Goal: Task Accomplishment & Management: Manage account settings

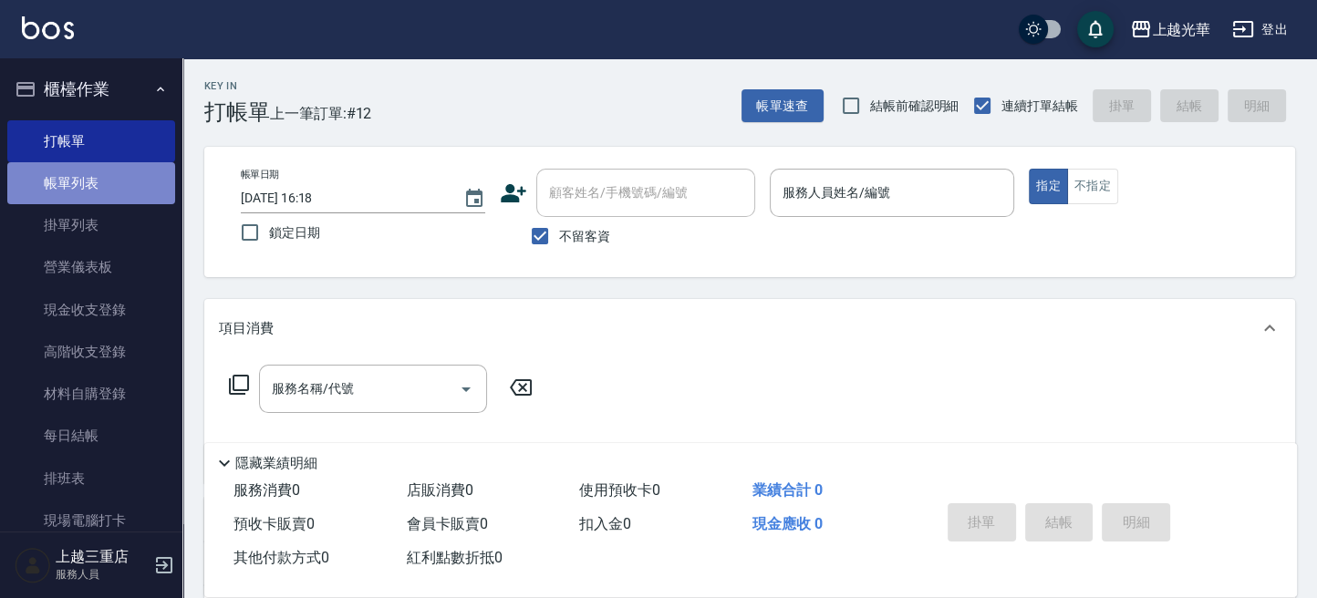
click at [161, 182] on link "帳單列表" at bounding box center [91, 183] width 168 height 42
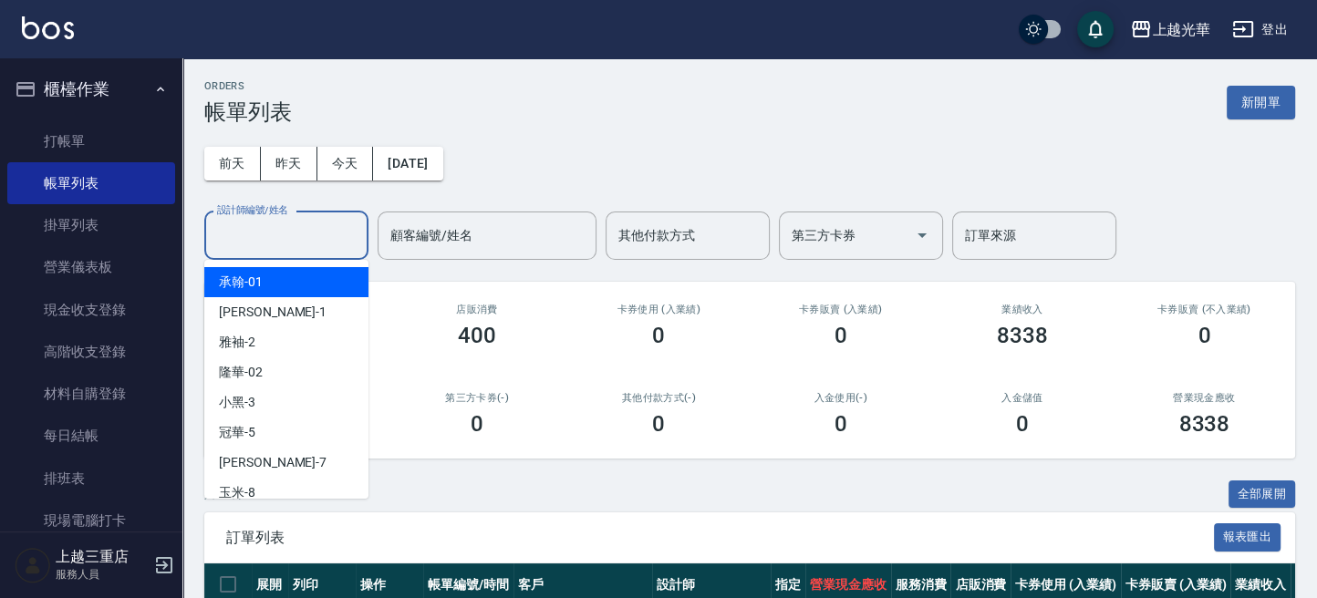
drag, startPoint x: 296, startPoint y: 232, endPoint x: 296, endPoint y: 247, distance: 15.5
click at [296, 234] on input "設計師編號/姓名" at bounding box center [287, 236] width 148 height 32
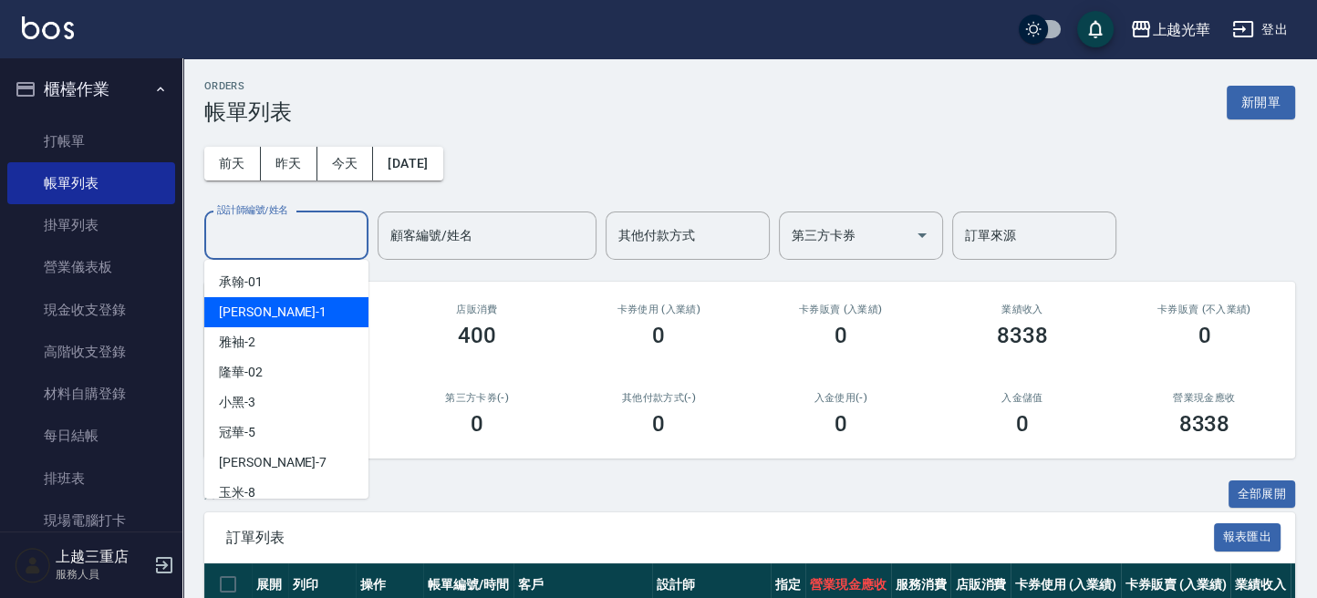
click at [283, 313] on div "小詹 -1" at bounding box center [286, 312] width 164 height 30
type input "[PERSON_NAME]-1"
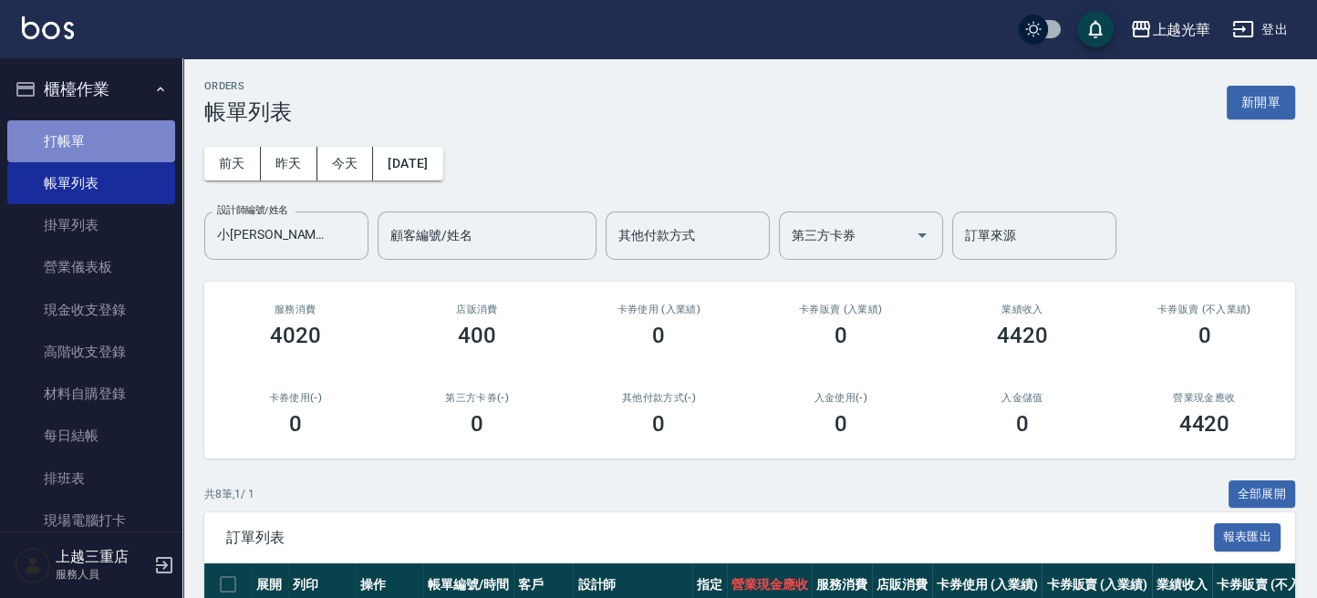
click at [91, 141] on link "打帳單" at bounding box center [91, 141] width 168 height 42
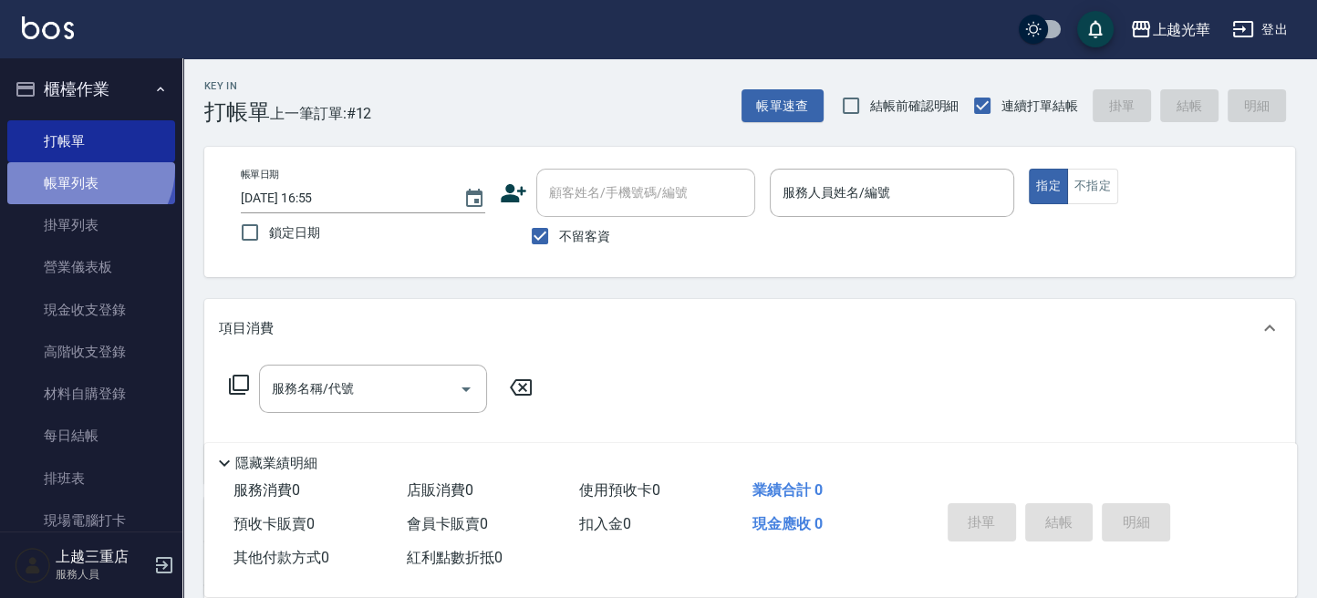
click at [84, 168] on link "帳單列表" at bounding box center [91, 183] width 168 height 42
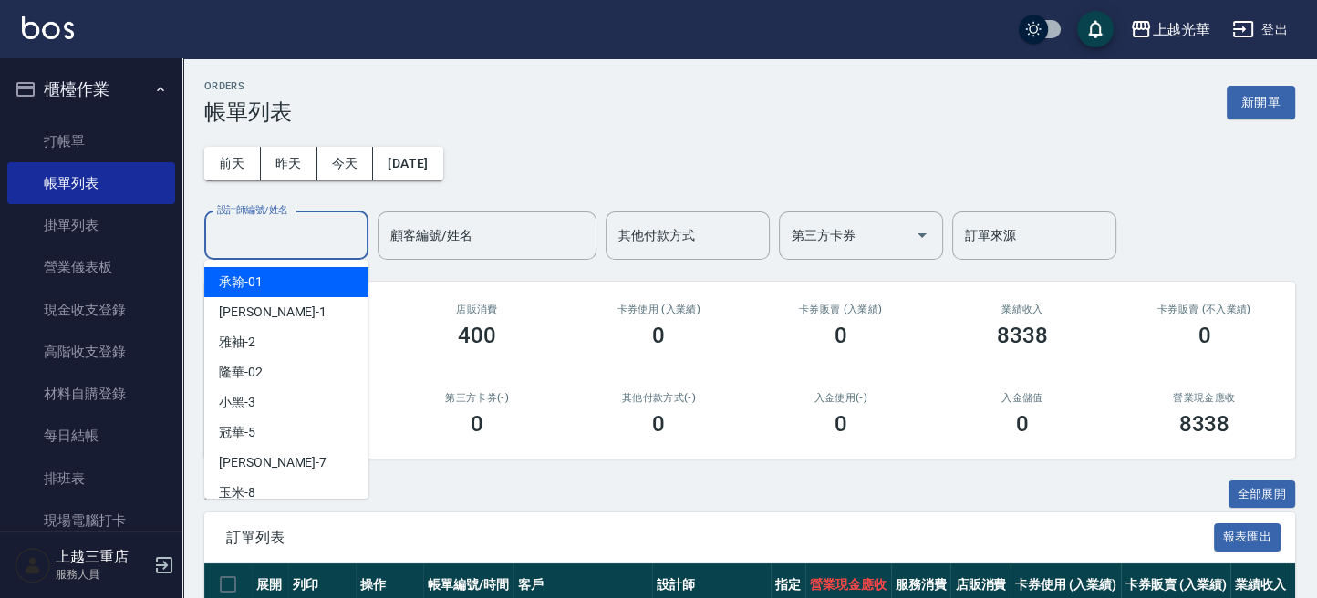
click at [265, 224] on input "設計師編號/姓名" at bounding box center [287, 236] width 148 height 32
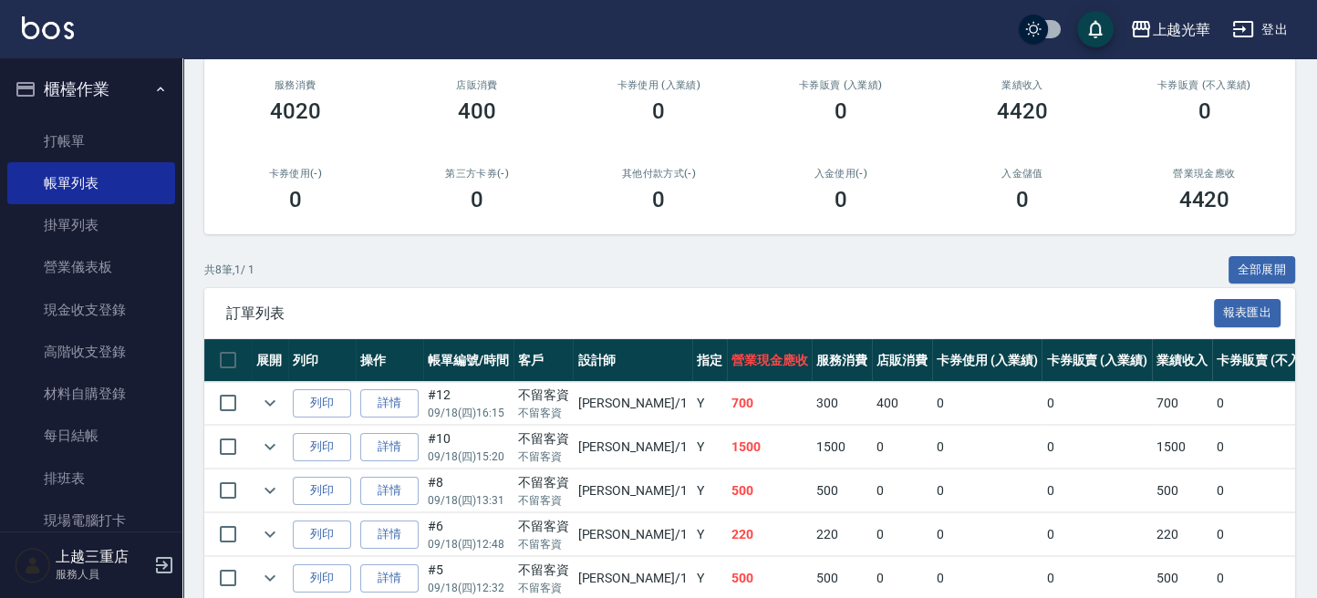
scroll to position [365, 0]
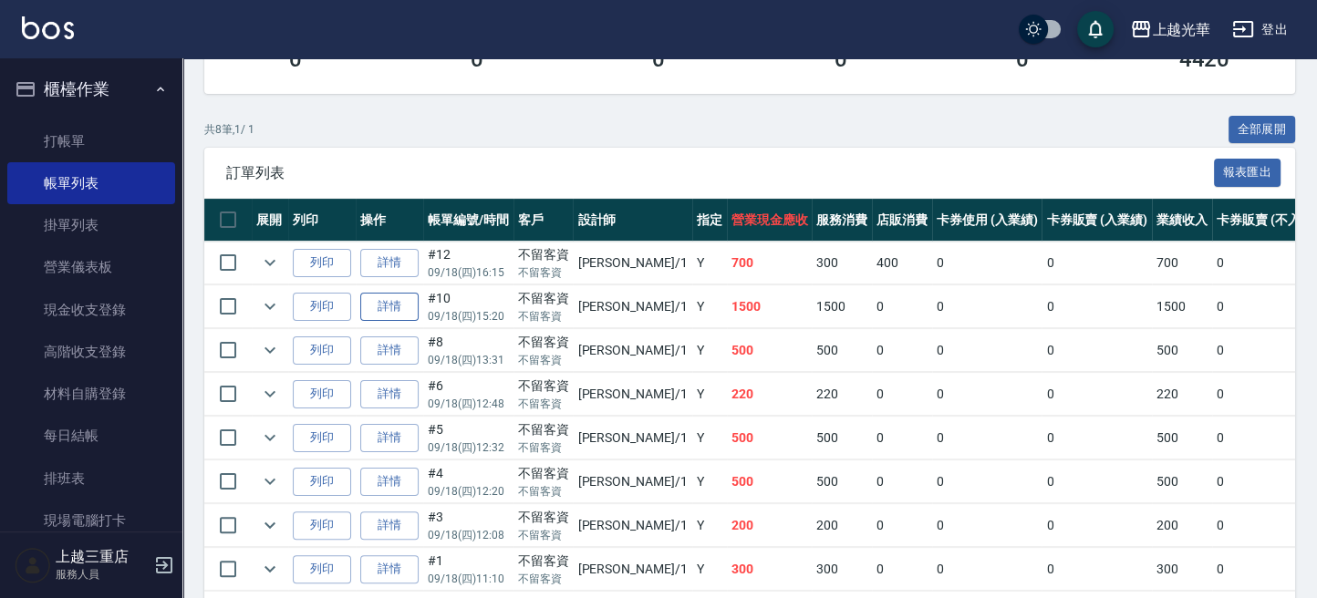
type input "[PERSON_NAME]-1"
click at [396, 317] on link "詳情" at bounding box center [389, 307] width 58 height 28
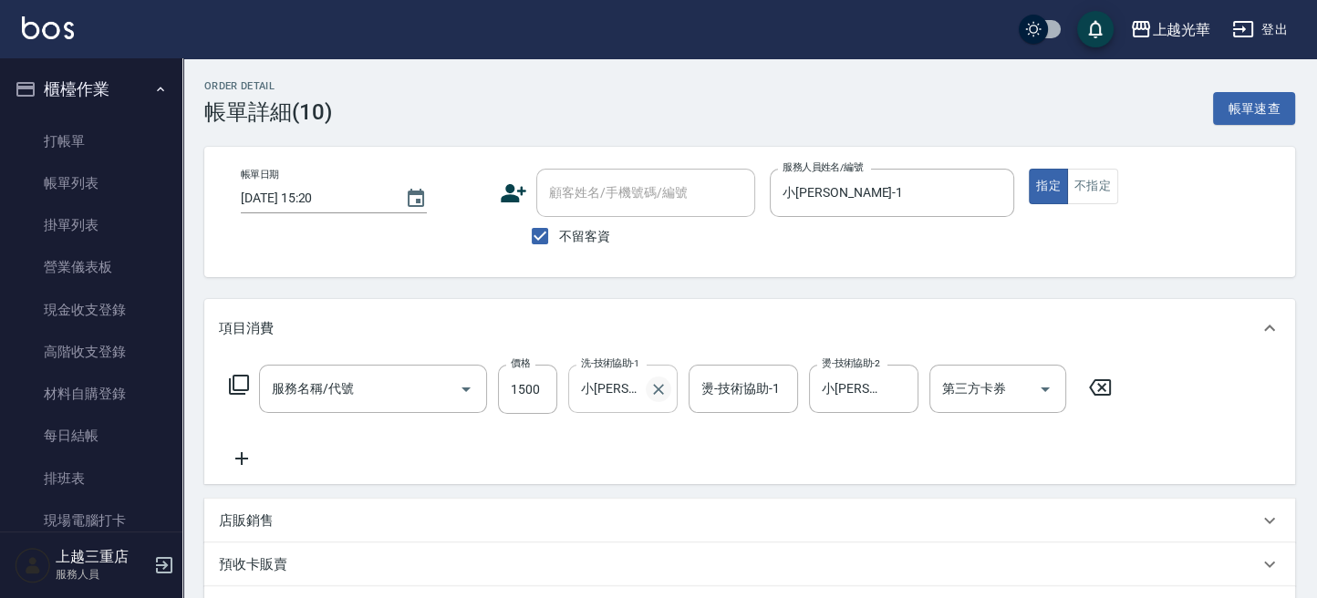
type input "2025/09/18 15:20"
checkbox input "true"
type input "[PERSON_NAME]-1"
type input "設計燙髮1500(305)"
click at [660, 388] on icon "Clear" at bounding box center [658, 389] width 18 height 18
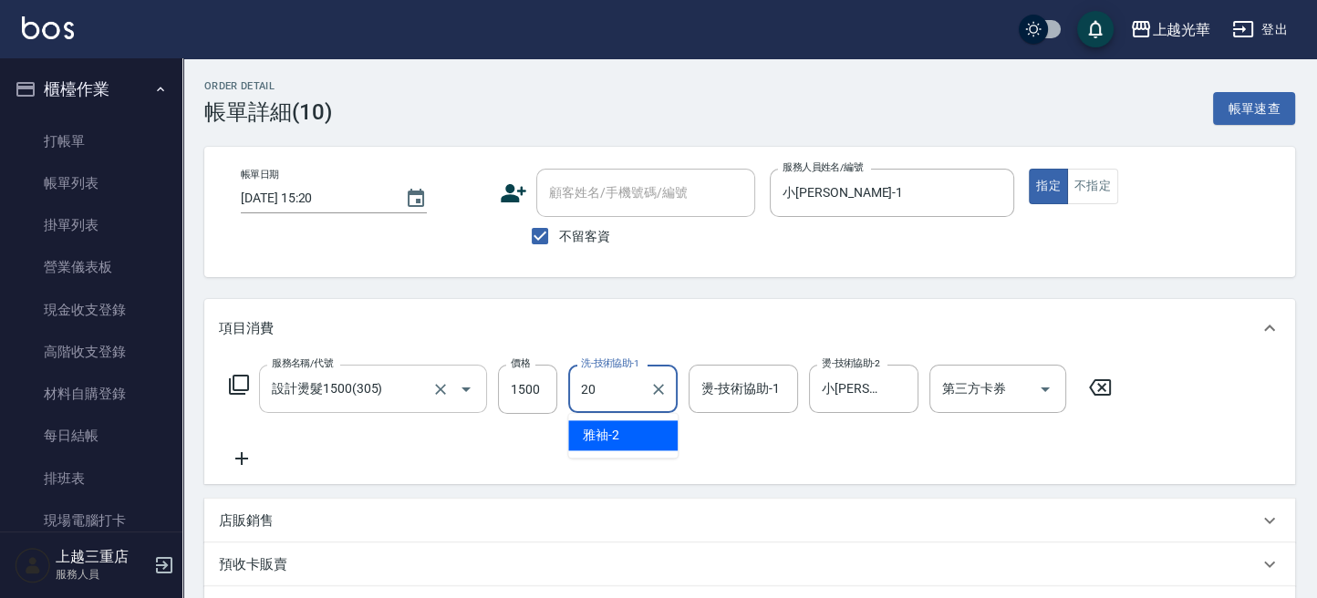
type input "顏秉宏-20"
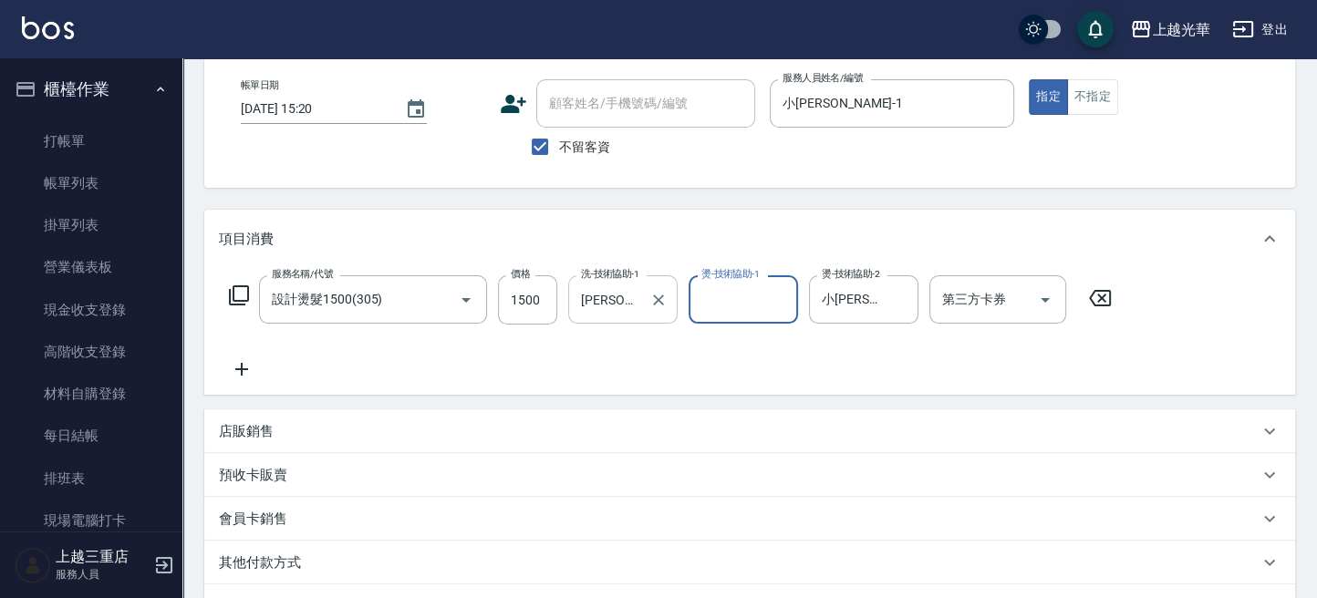
scroll to position [313, 0]
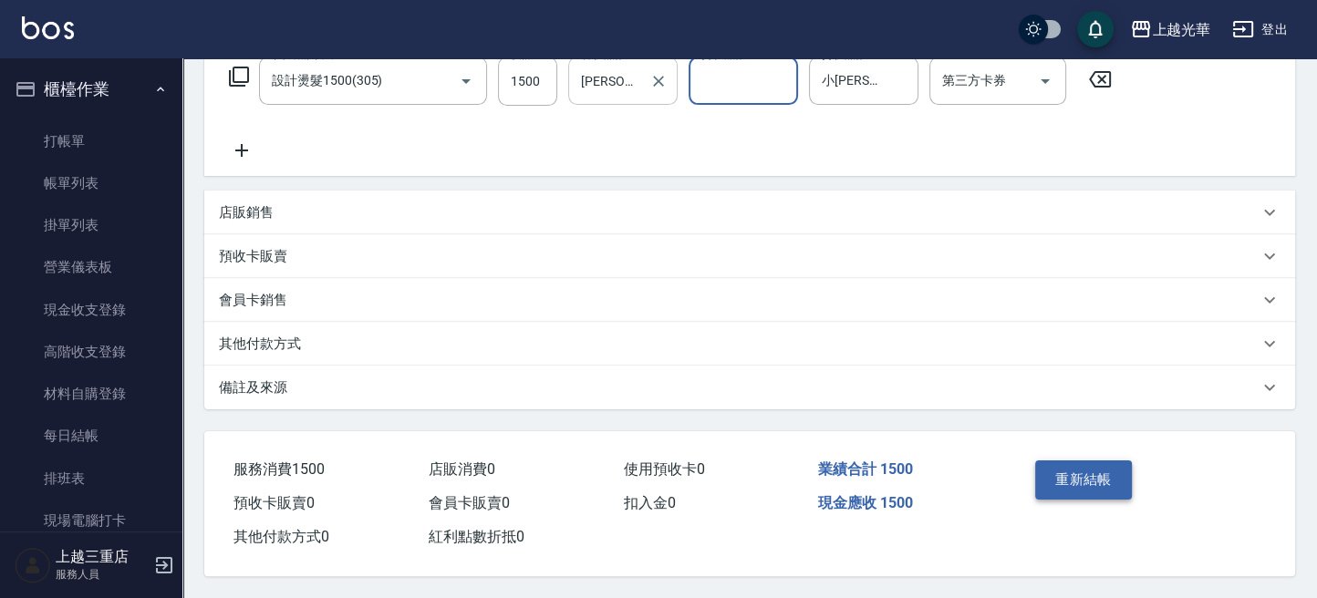
click at [1085, 461] on button "重新結帳" at bounding box center [1083, 480] width 97 height 38
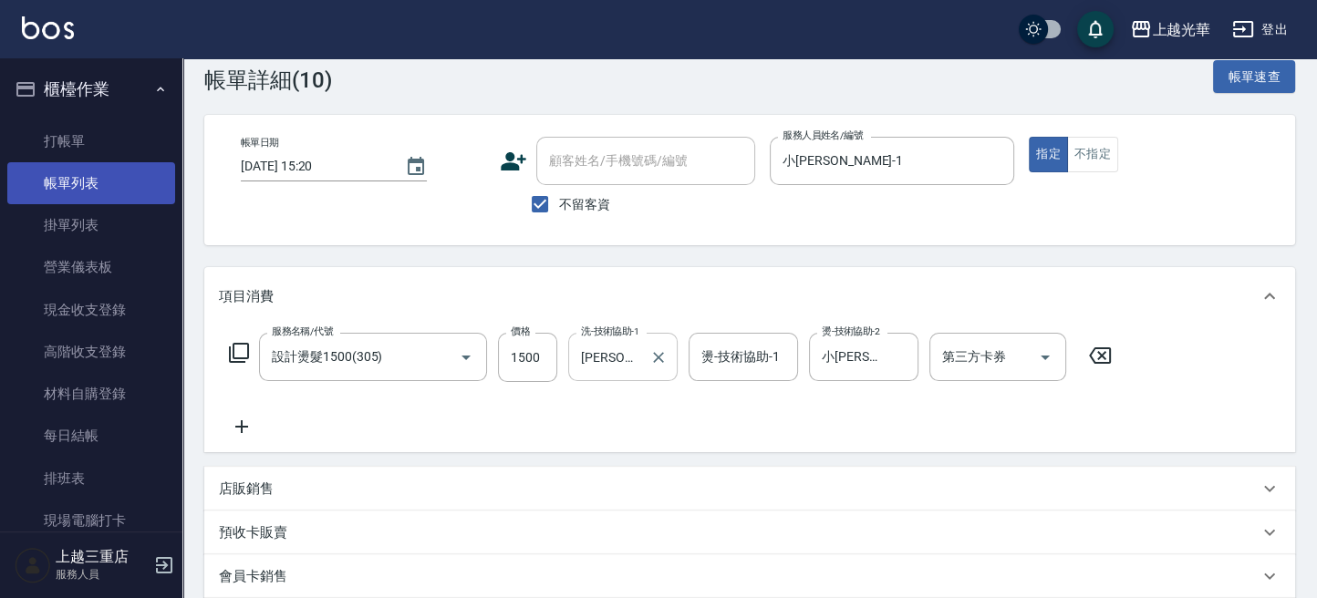
scroll to position [0, 0]
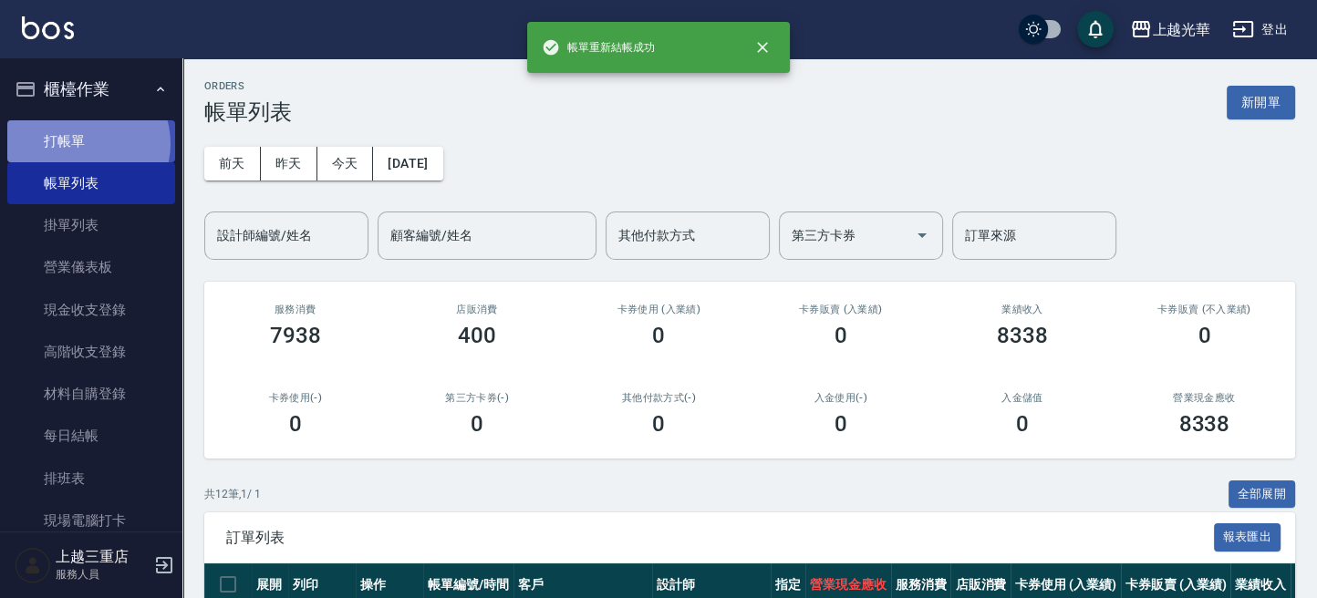
click at [82, 143] on link "打帳單" at bounding box center [91, 141] width 168 height 42
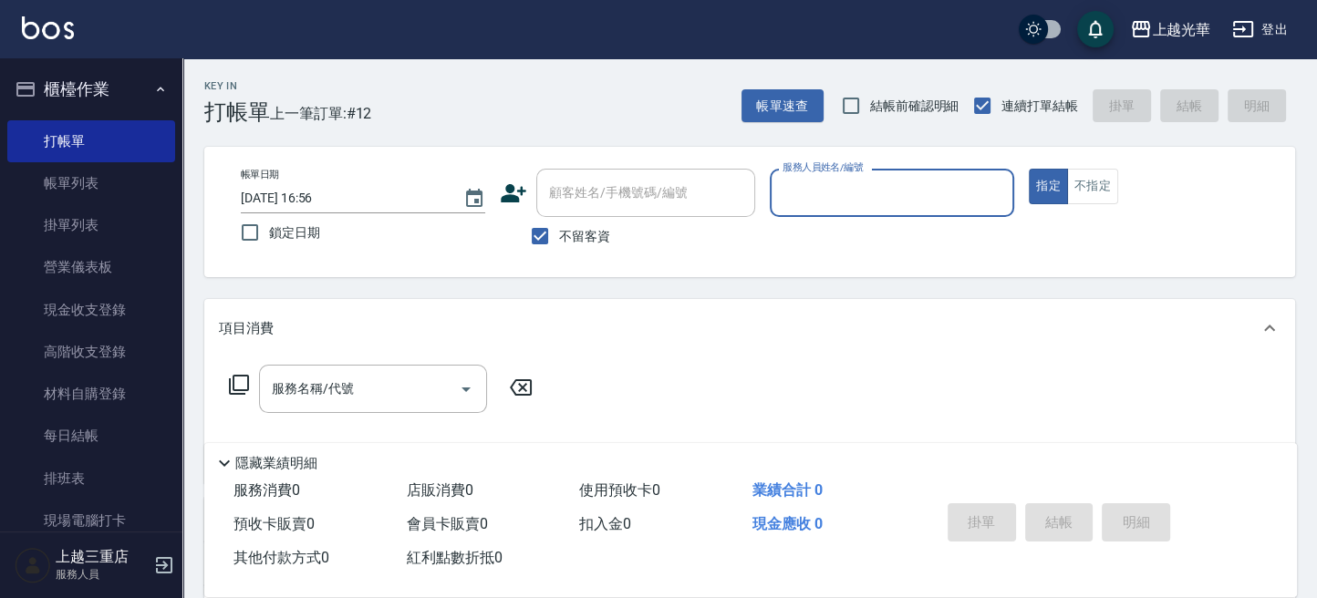
drag, startPoint x: 105, startPoint y: 197, endPoint x: 955, endPoint y: 279, distance: 854.1
click at [105, 197] on link "帳單列表" at bounding box center [91, 183] width 168 height 42
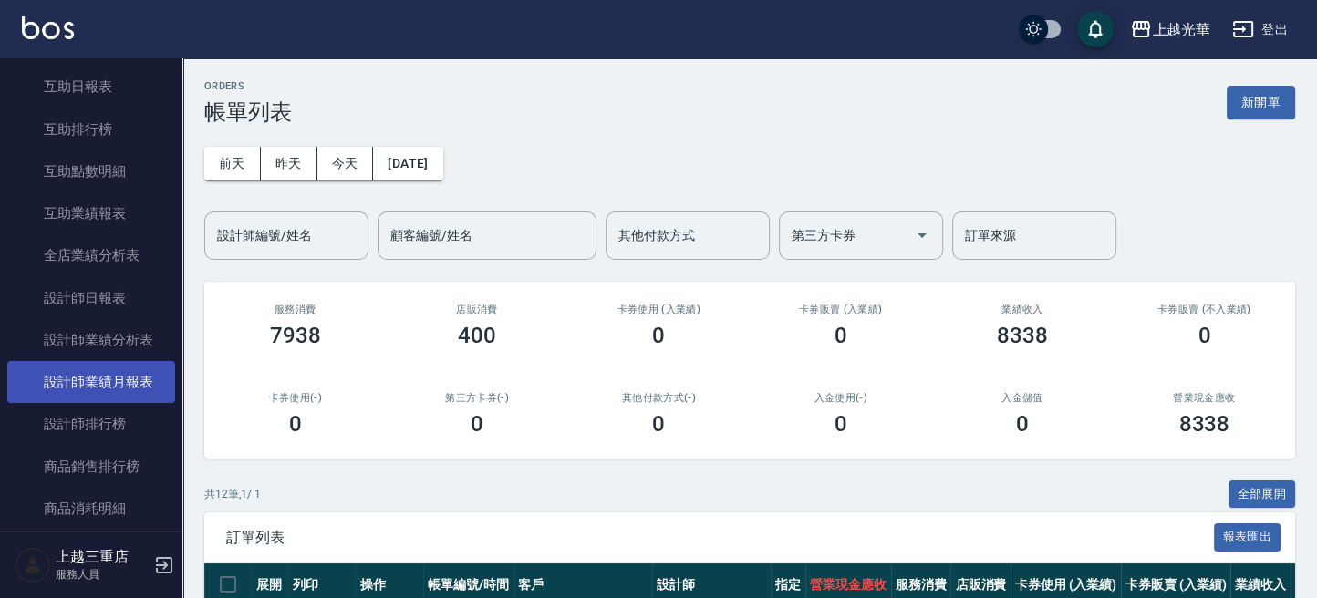
scroll to position [851, 0]
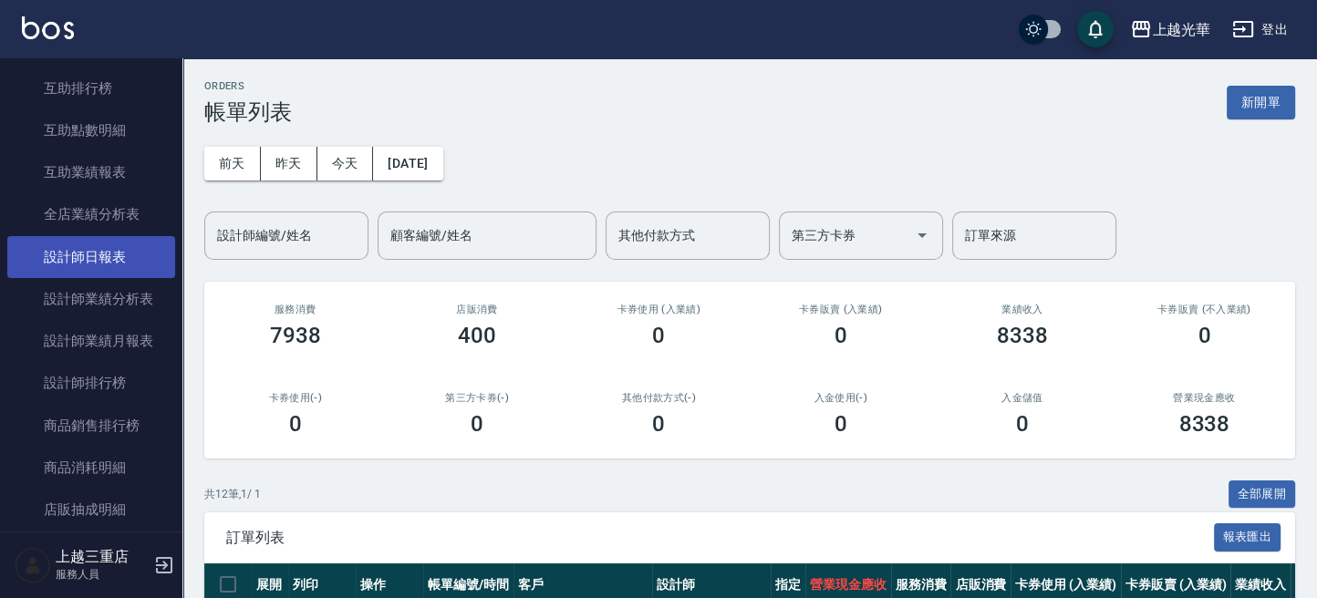
click at [108, 241] on link "設計師日報表" at bounding box center [91, 257] width 168 height 42
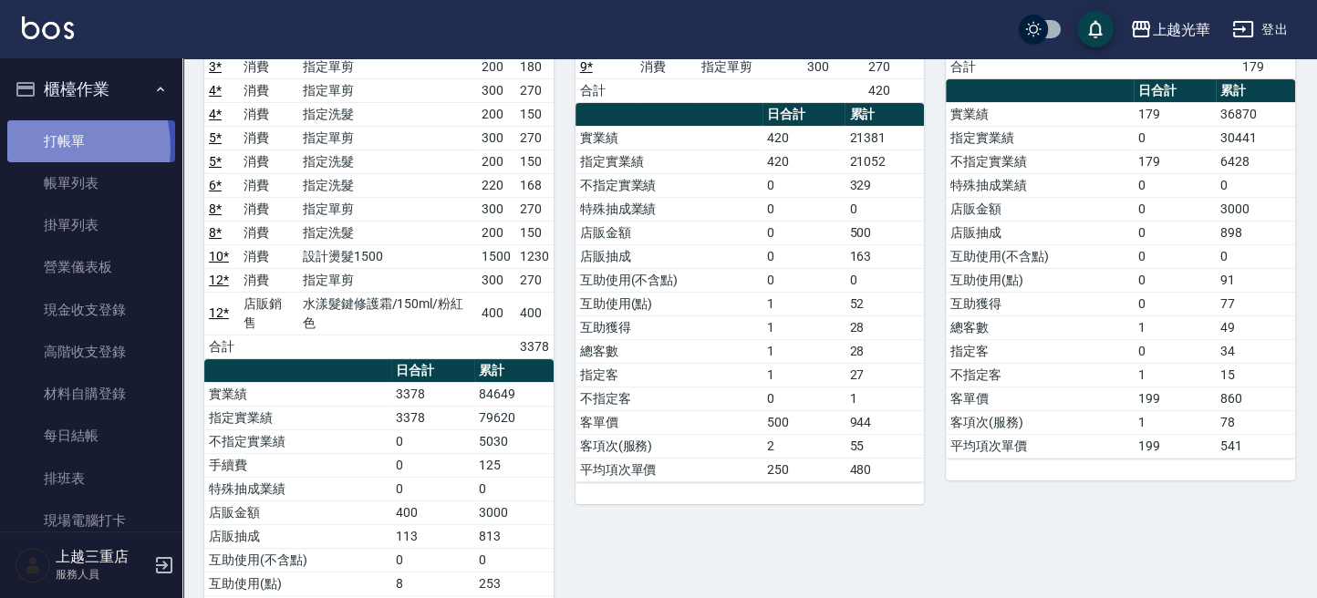
click at [46, 147] on link "打帳單" at bounding box center [91, 141] width 168 height 42
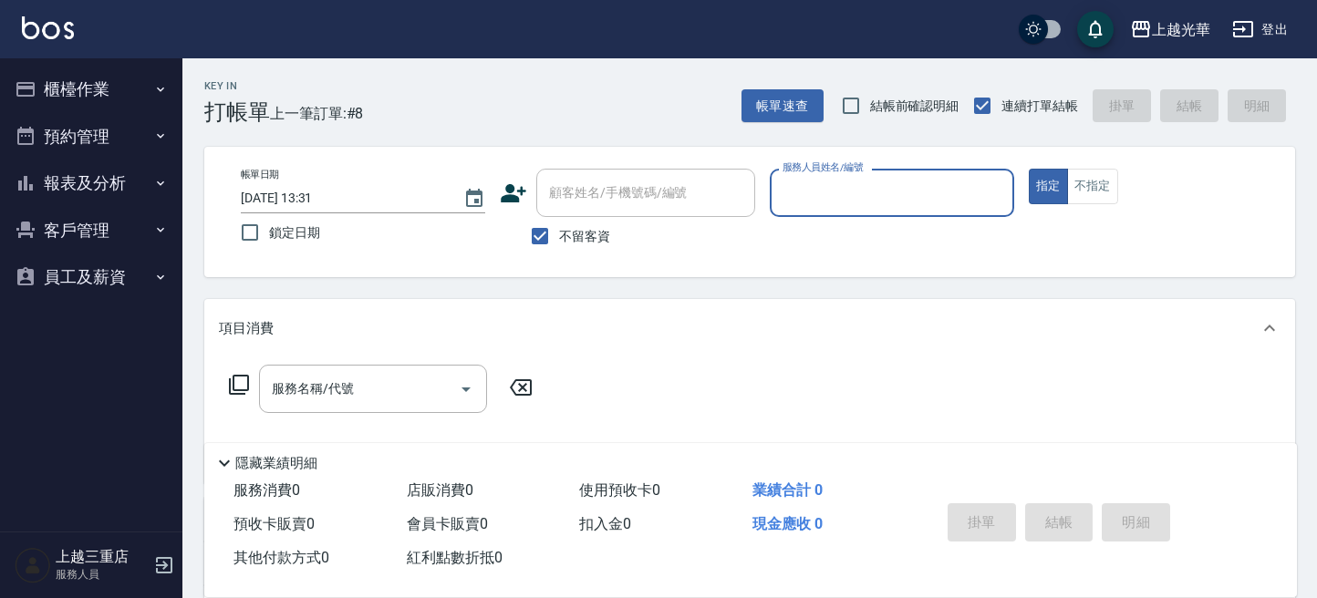
scroll to position [121, 0]
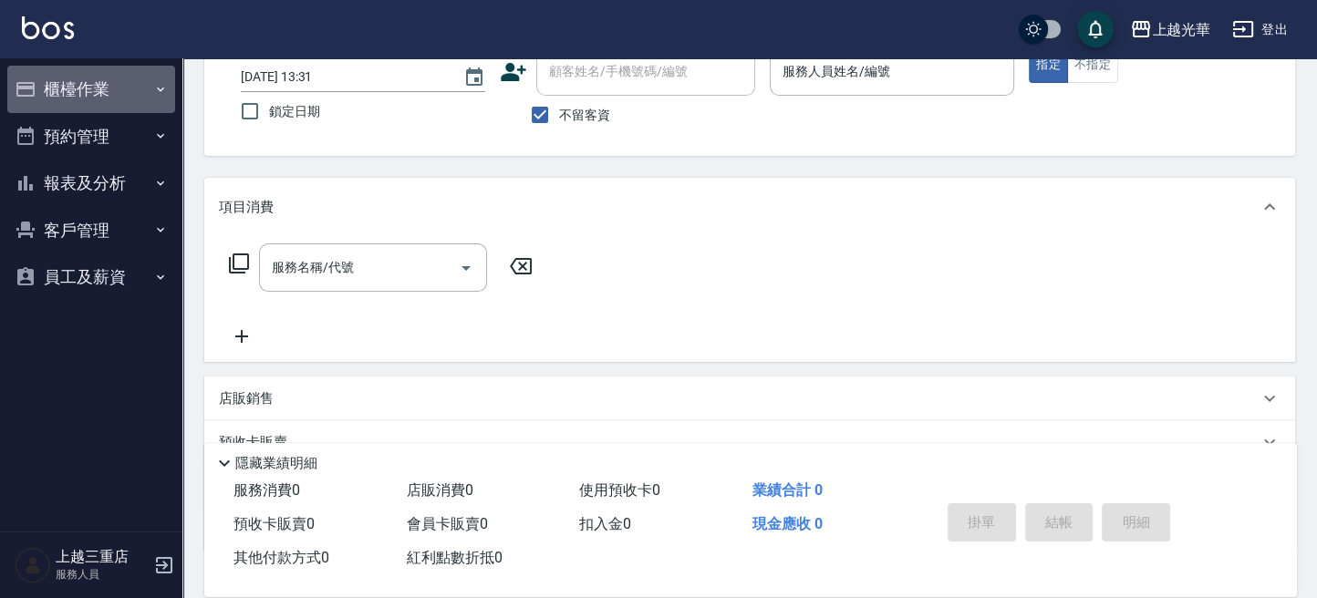
click at [90, 105] on button "櫃檯作業" at bounding box center [91, 89] width 168 height 47
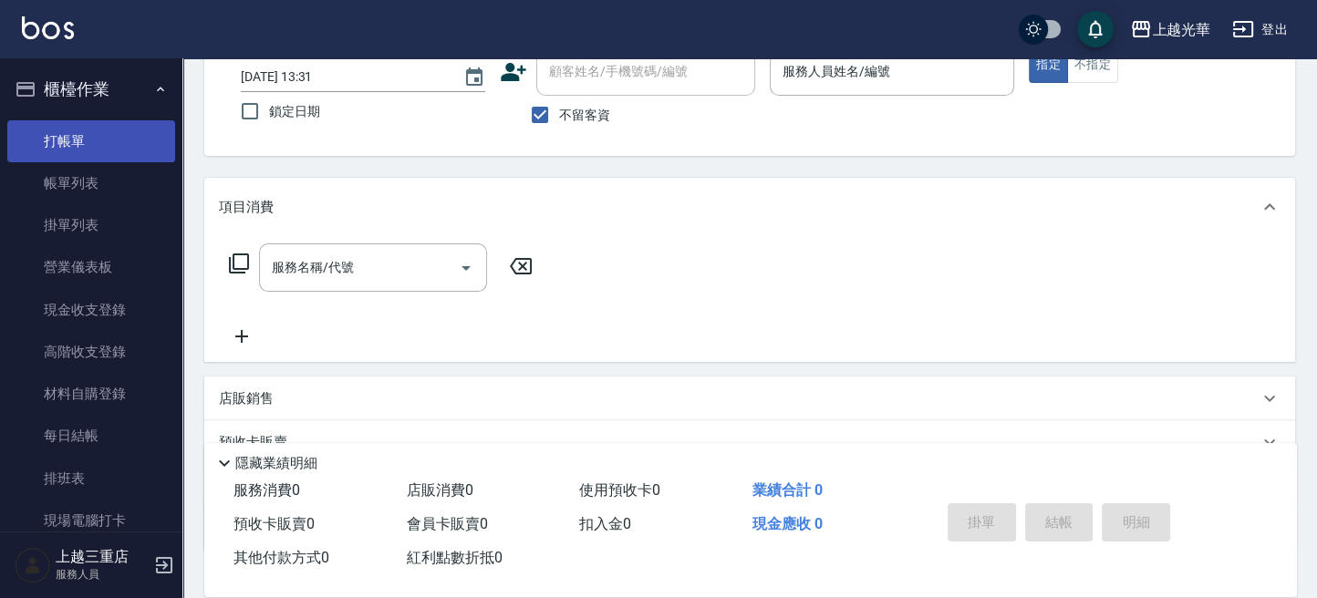
click at [90, 147] on link "打帳單" at bounding box center [91, 141] width 168 height 42
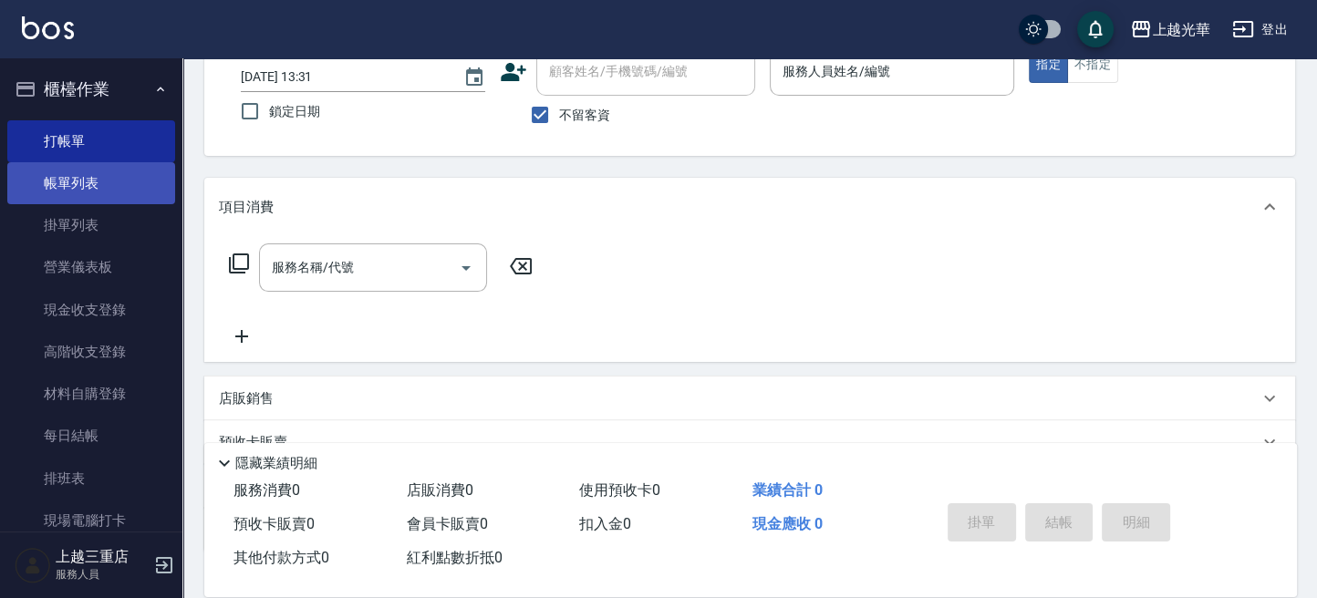
click at [94, 164] on link "帳單列表" at bounding box center [91, 183] width 168 height 42
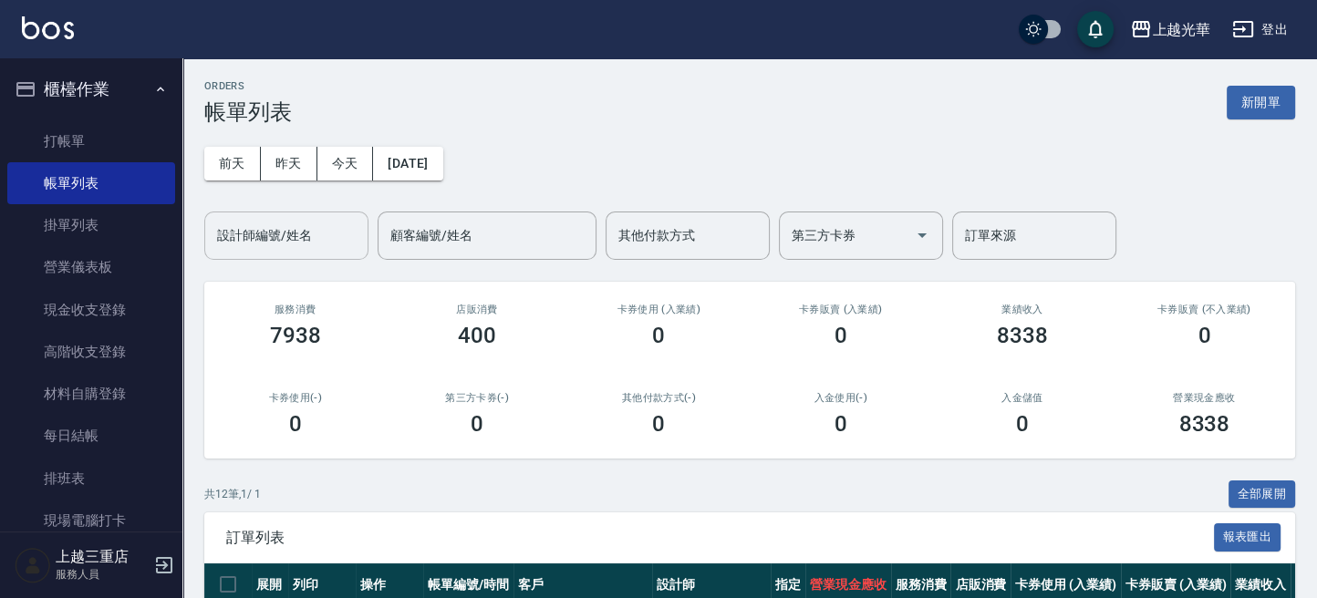
drag, startPoint x: 275, startPoint y: 227, endPoint x: 275, endPoint y: 242, distance: 14.6
click at [275, 227] on input "設計師編號/姓名" at bounding box center [287, 236] width 148 height 32
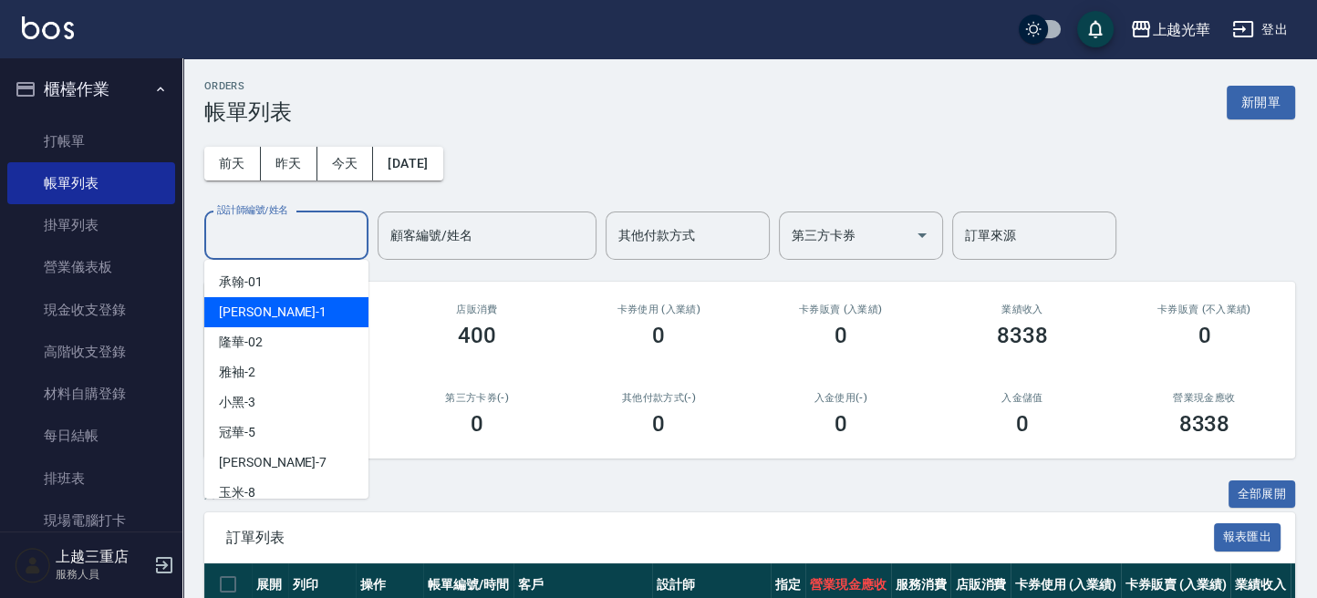
click at [271, 299] on div "小詹 -1" at bounding box center [286, 312] width 164 height 30
type input "[PERSON_NAME]-1"
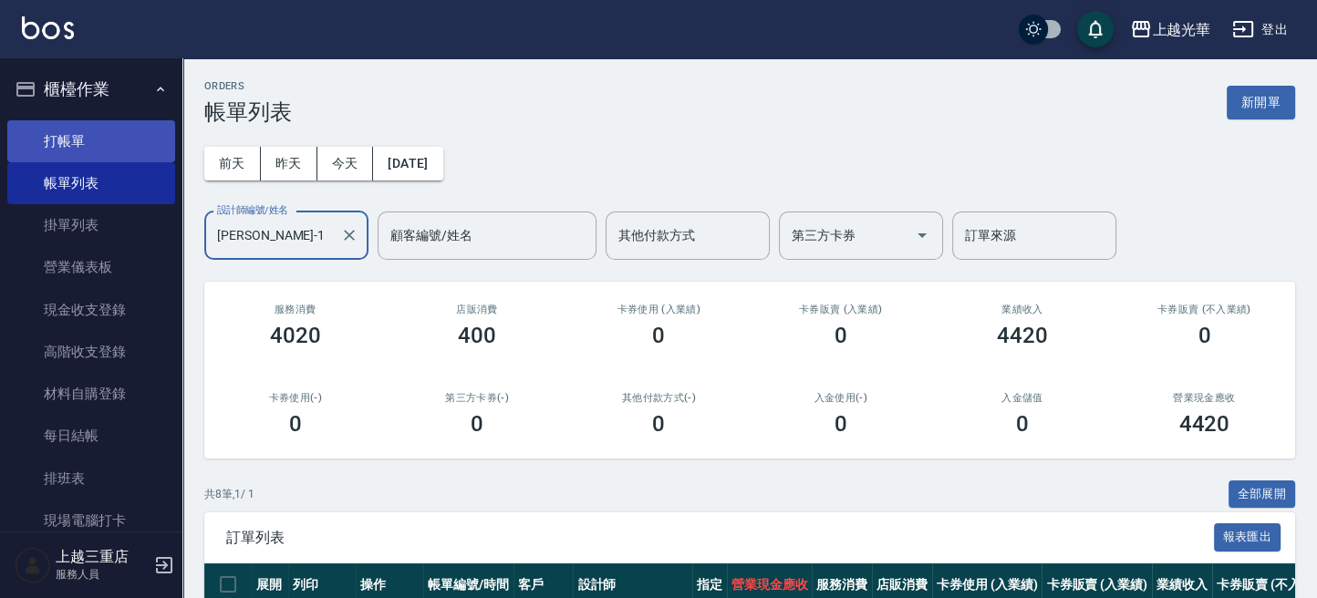
scroll to position [365, 0]
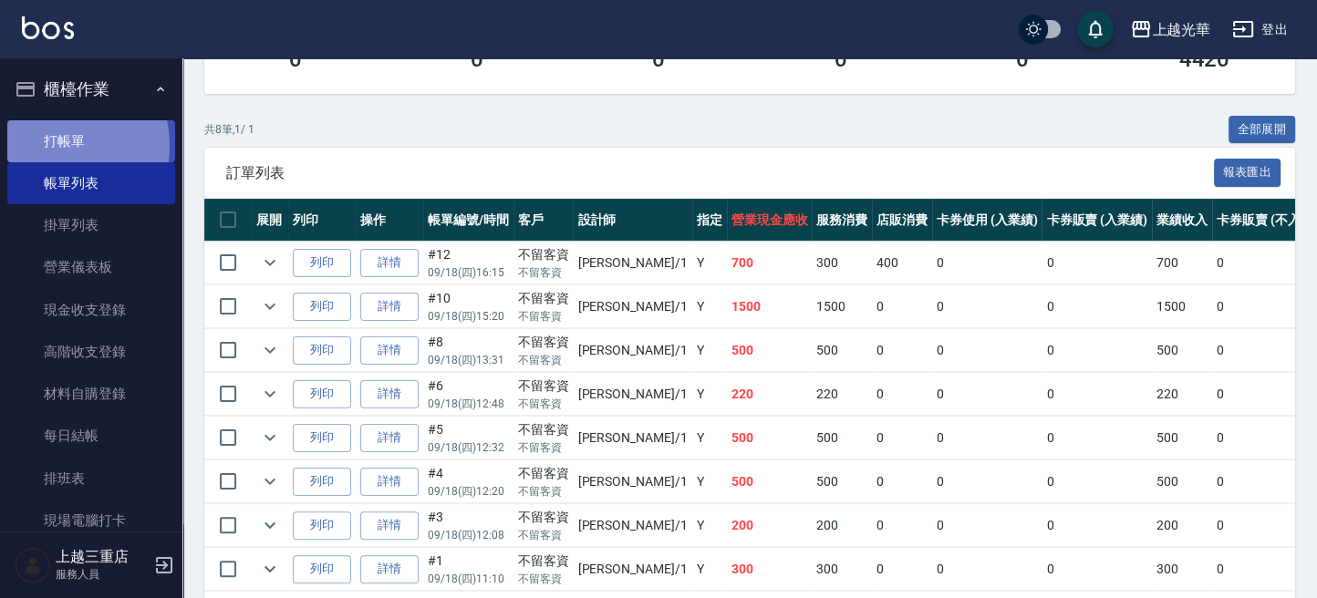
click at [52, 145] on link "打帳單" at bounding box center [91, 141] width 168 height 42
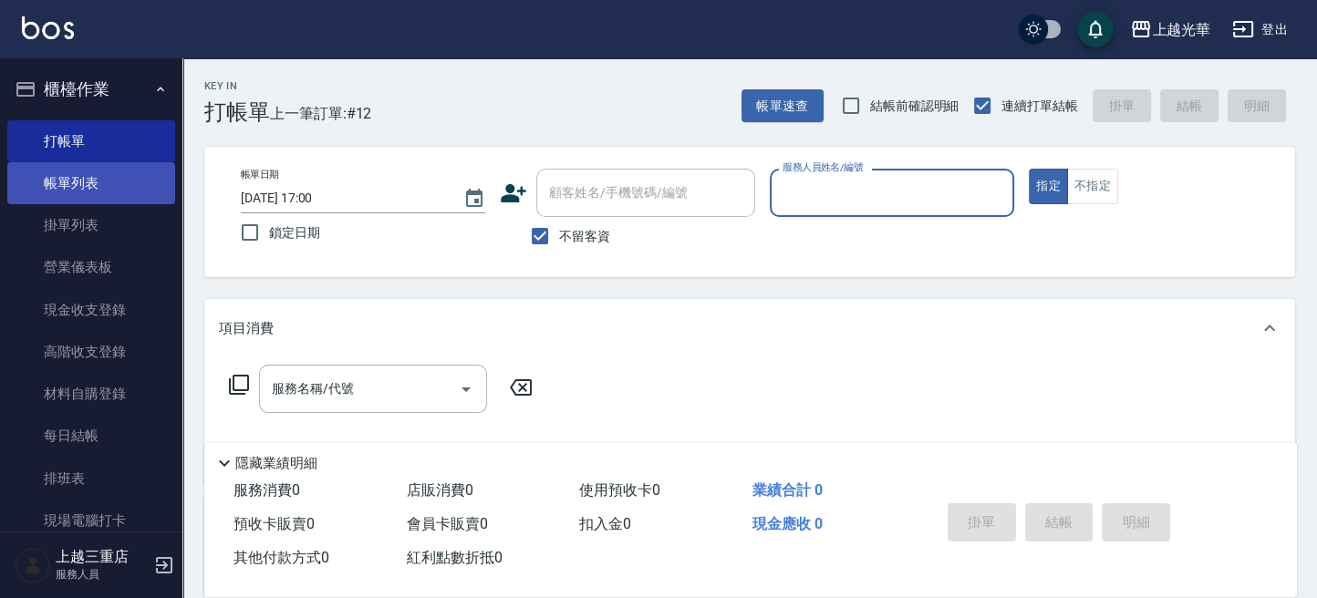
click at [116, 172] on link "帳單列表" at bounding box center [91, 183] width 168 height 42
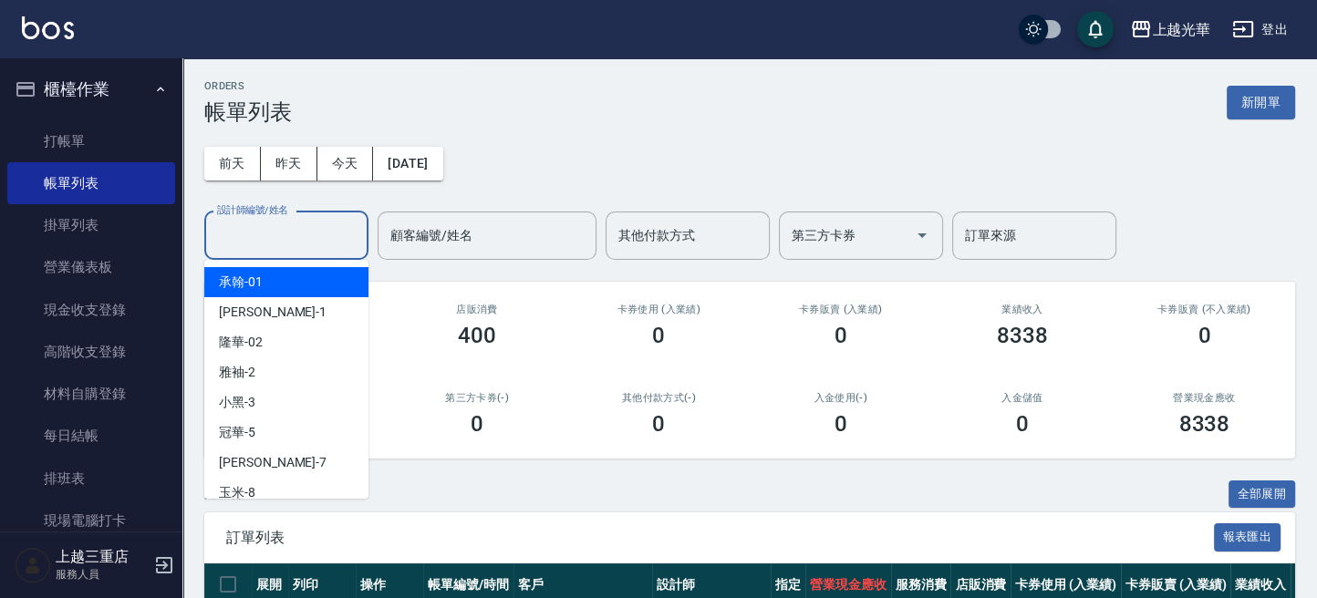
click at [300, 226] on input "設計師編號/姓名" at bounding box center [287, 236] width 148 height 32
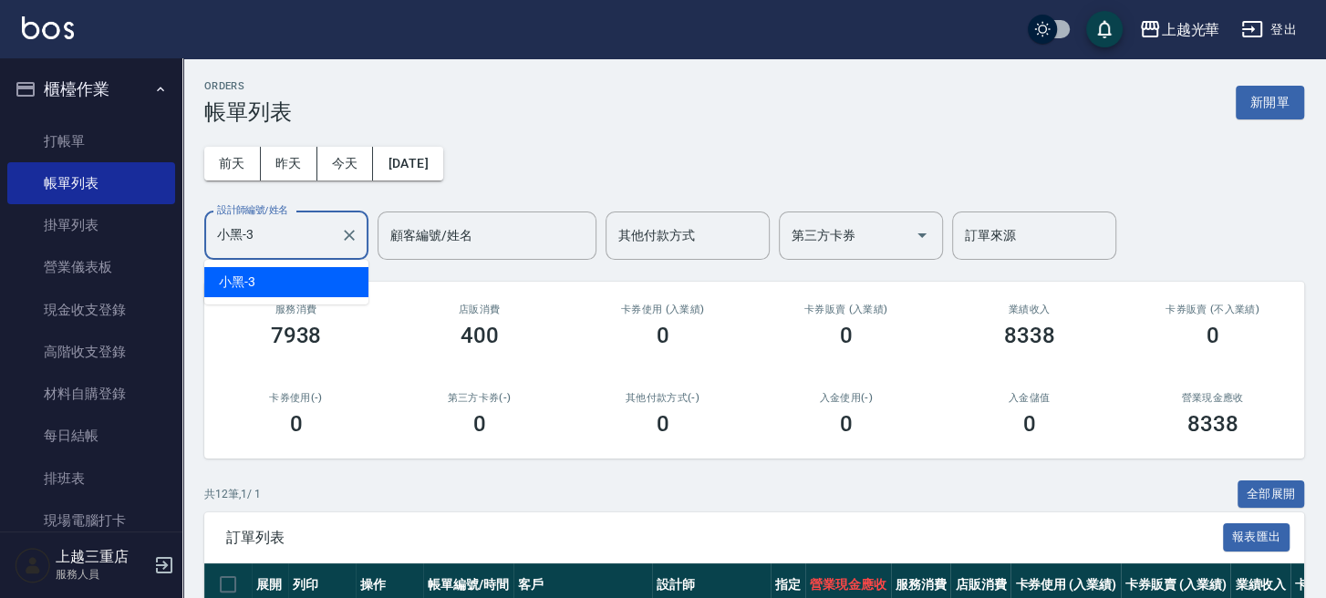
type input "小黑-3"
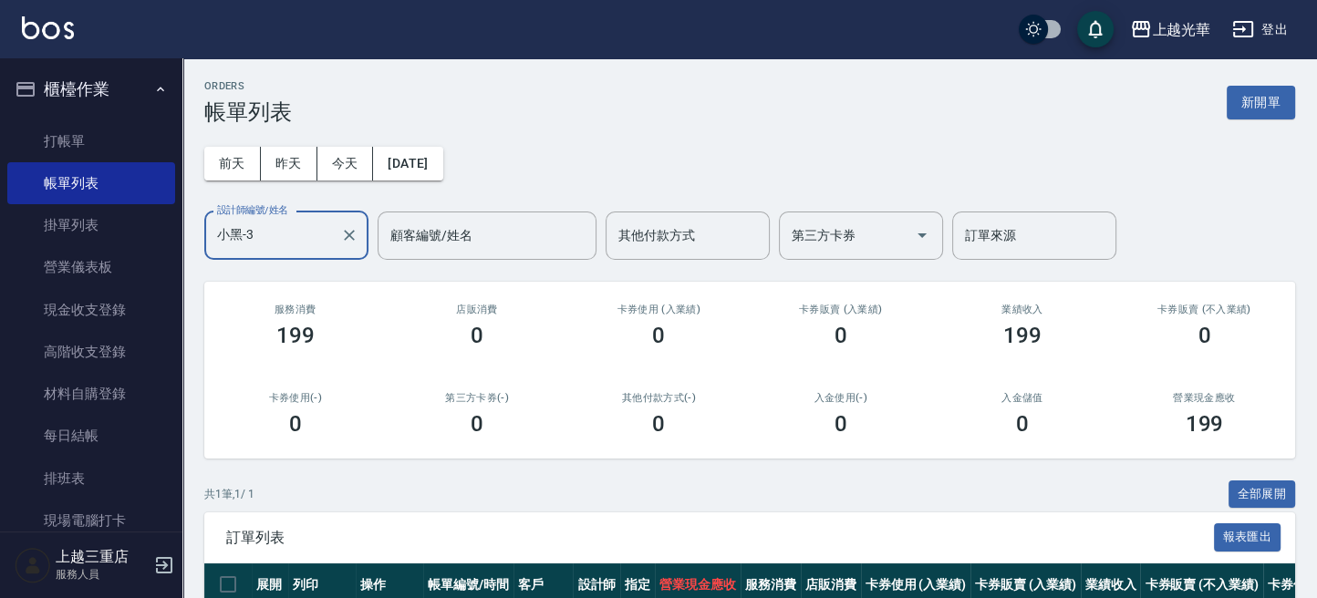
scroll to position [140, 0]
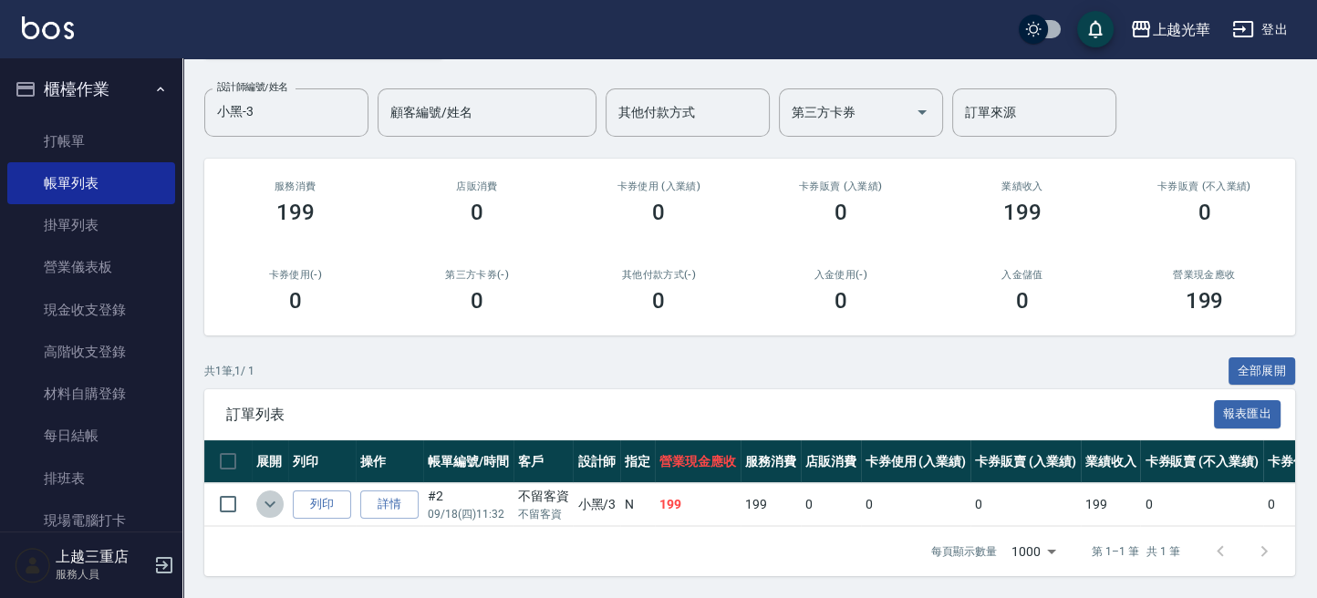
click at [275, 493] on icon "expand row" at bounding box center [270, 504] width 22 height 22
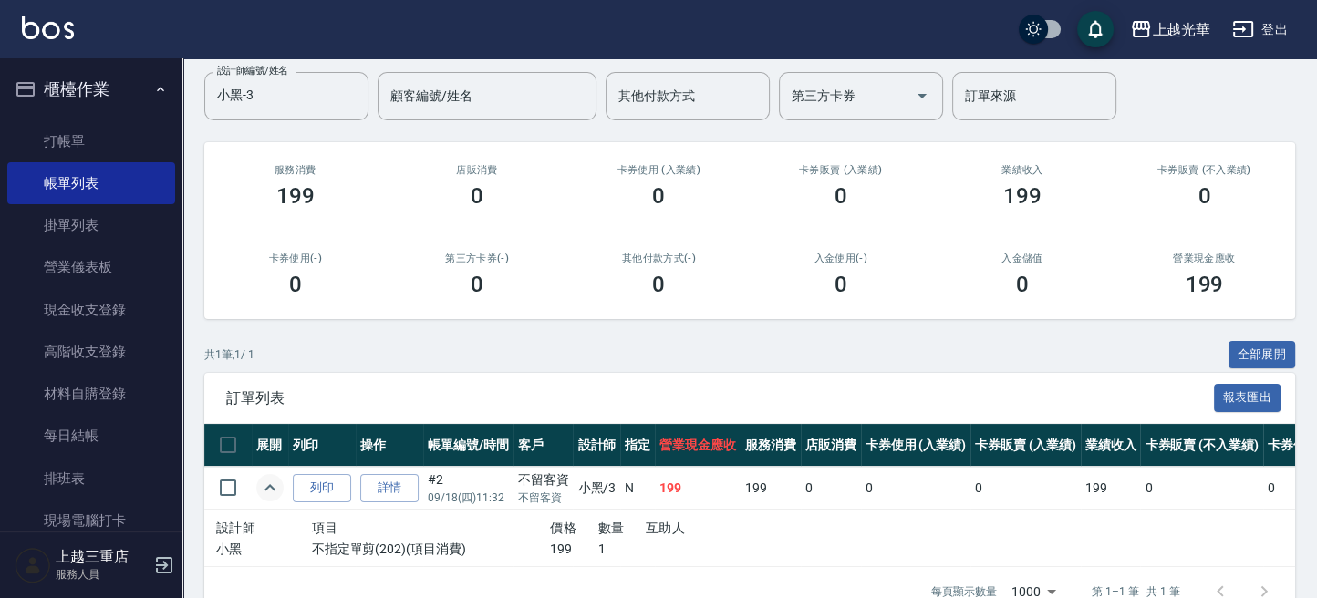
scroll to position [196, 0]
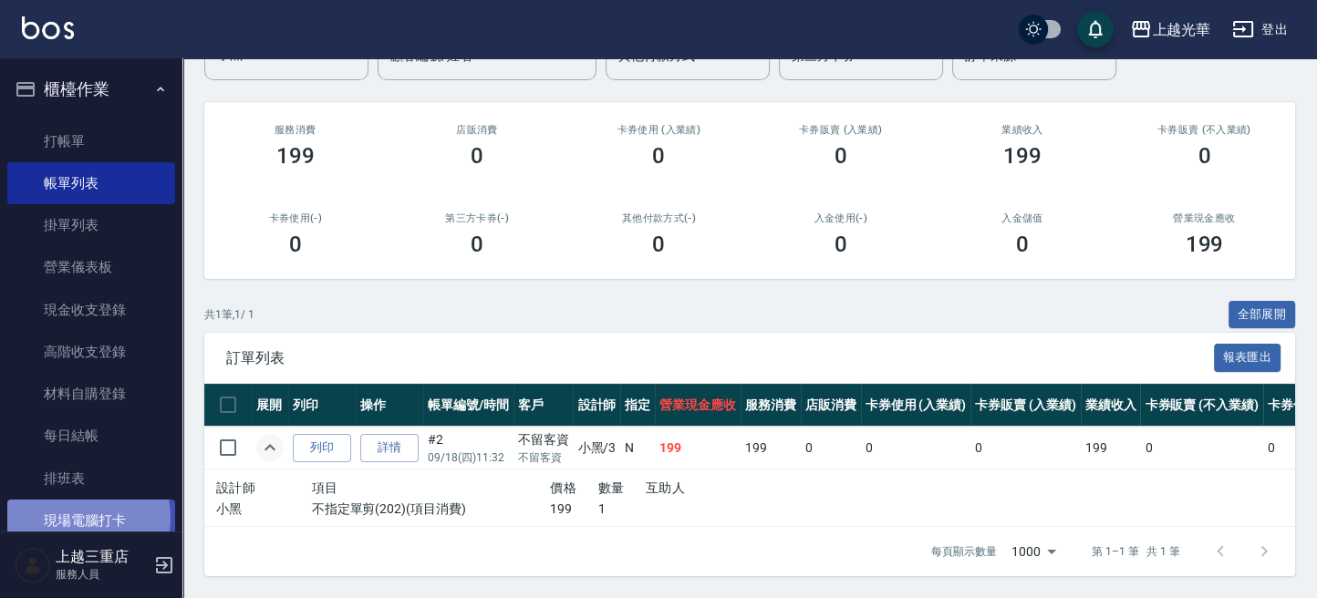
click at [74, 518] on link "現場電腦打卡" at bounding box center [91, 521] width 168 height 42
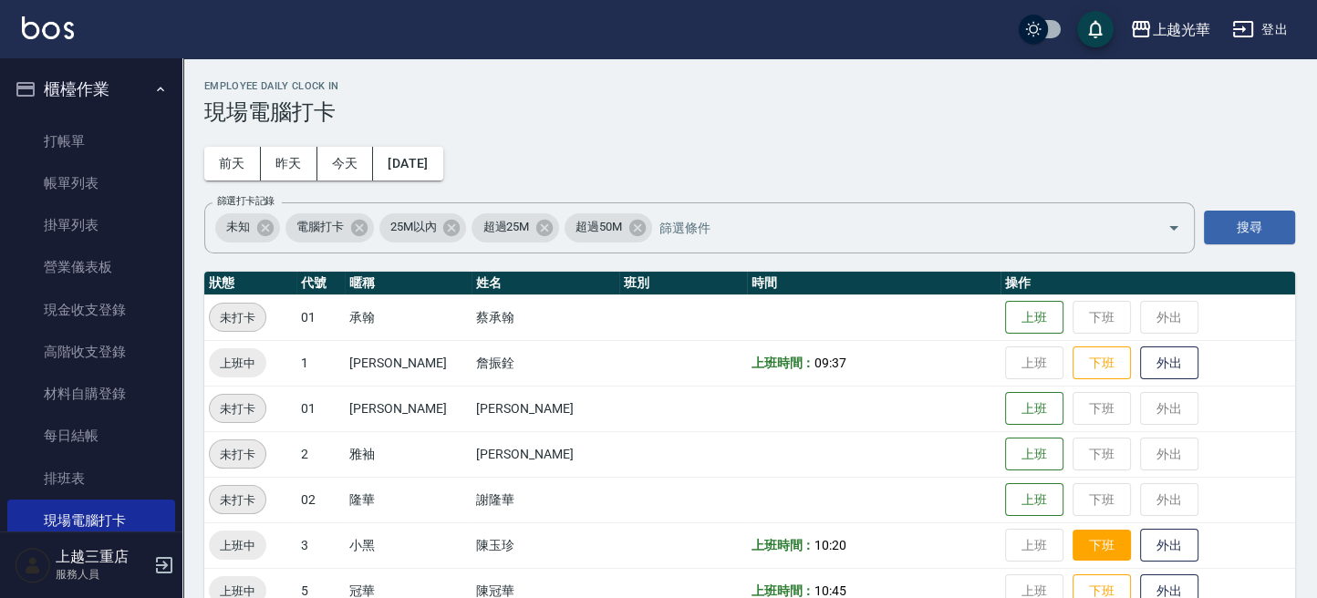
click at [1073, 535] on button "下班" at bounding box center [1102, 546] width 58 height 32
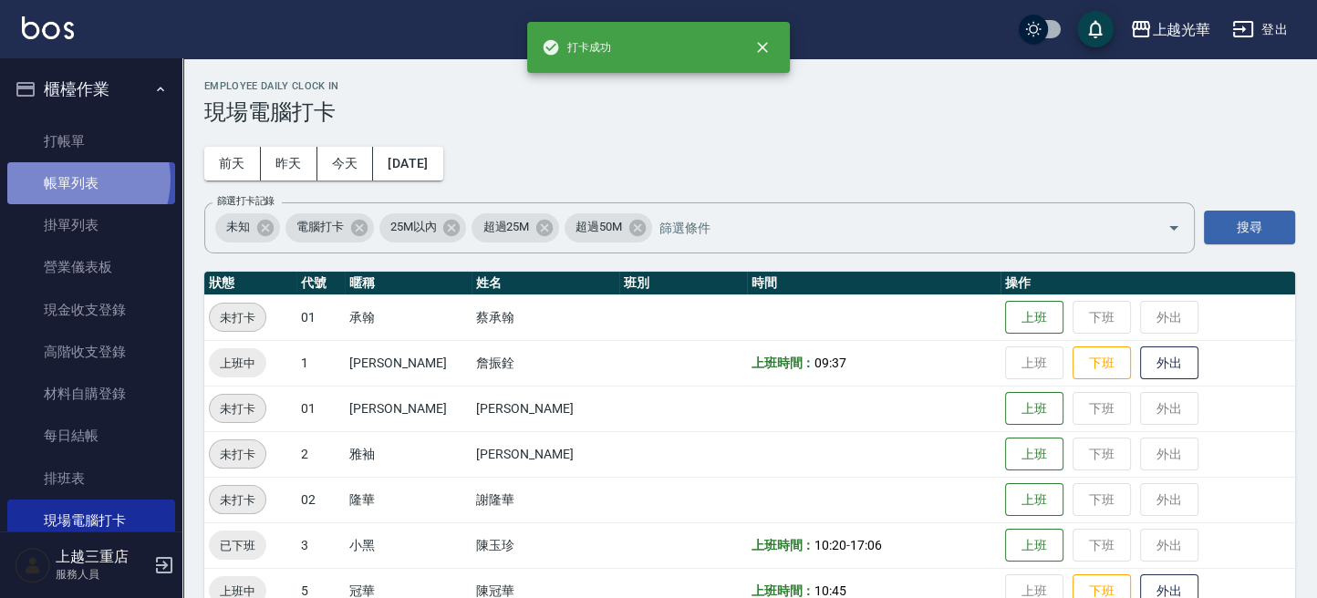
click at [78, 180] on link "帳單列表" at bounding box center [91, 183] width 168 height 42
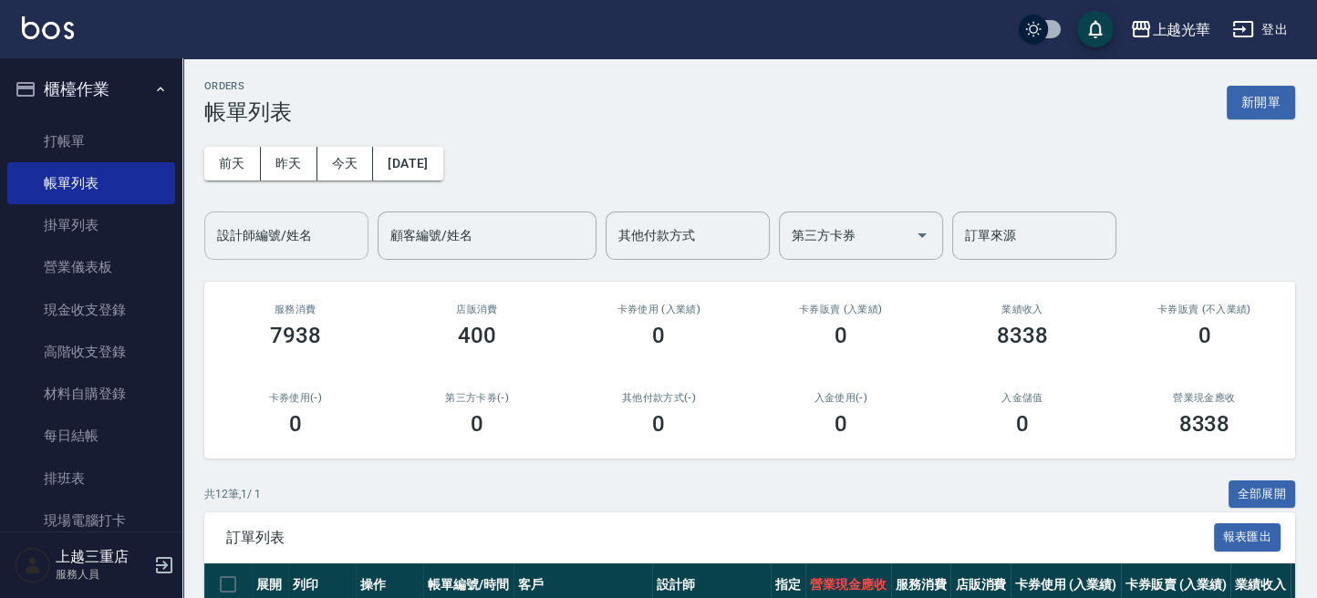
click at [310, 225] on input "設計師編號/姓名" at bounding box center [287, 236] width 148 height 32
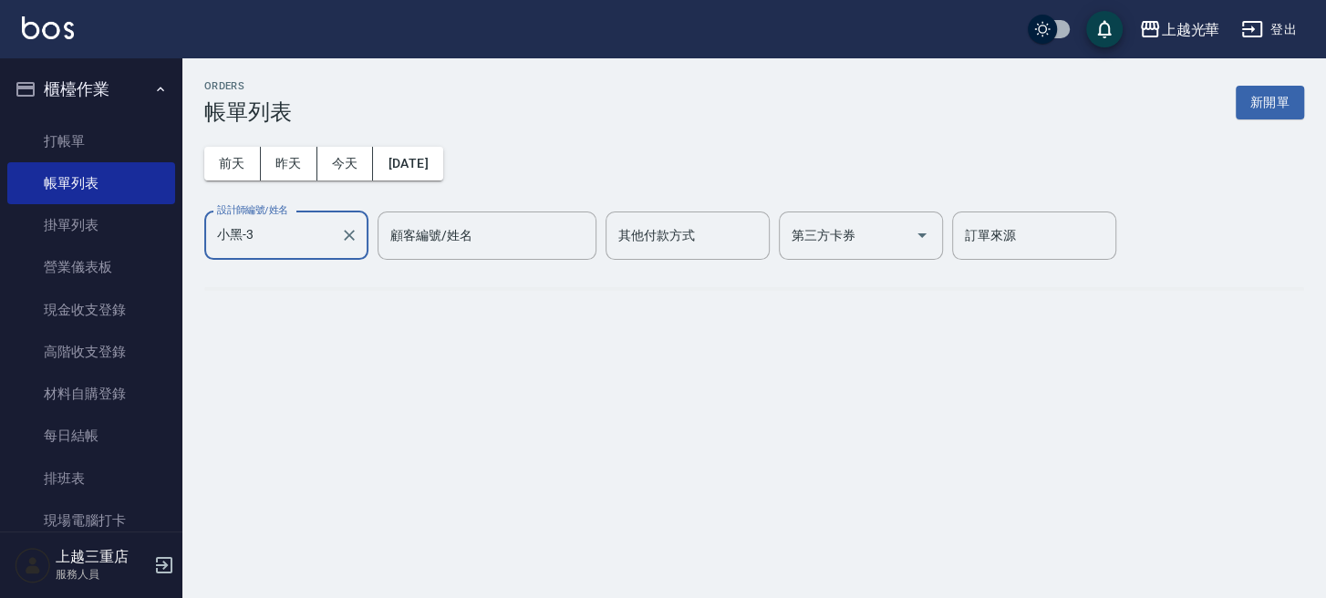
type input "小黑-3"
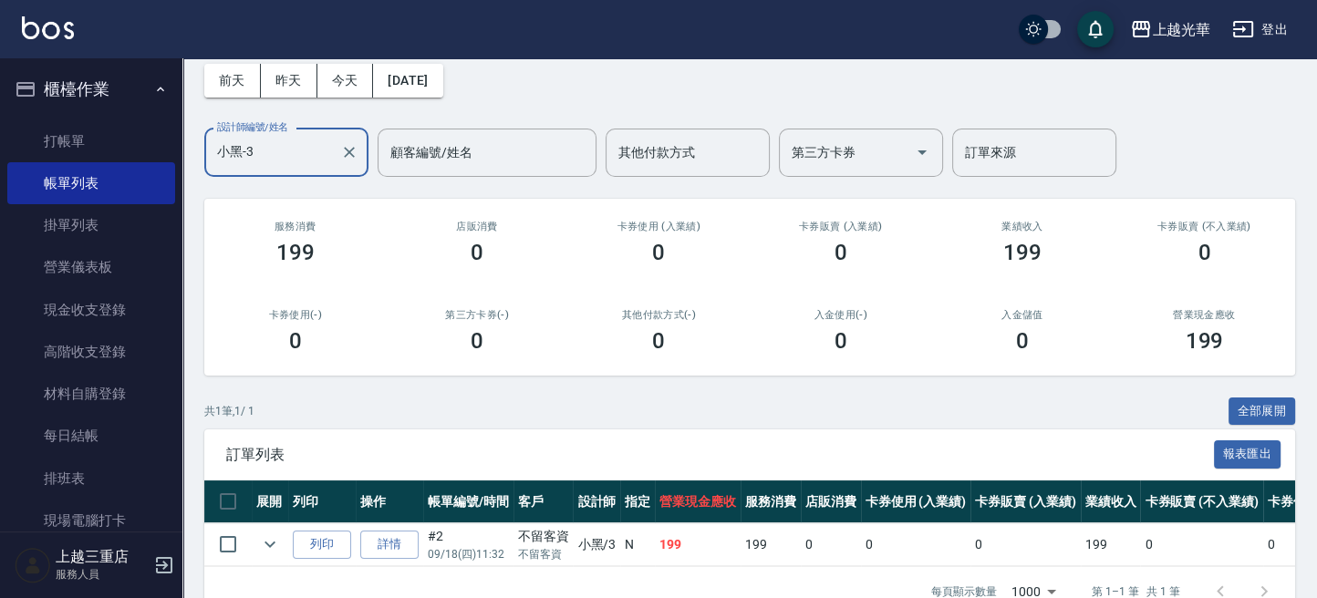
scroll to position [140, 0]
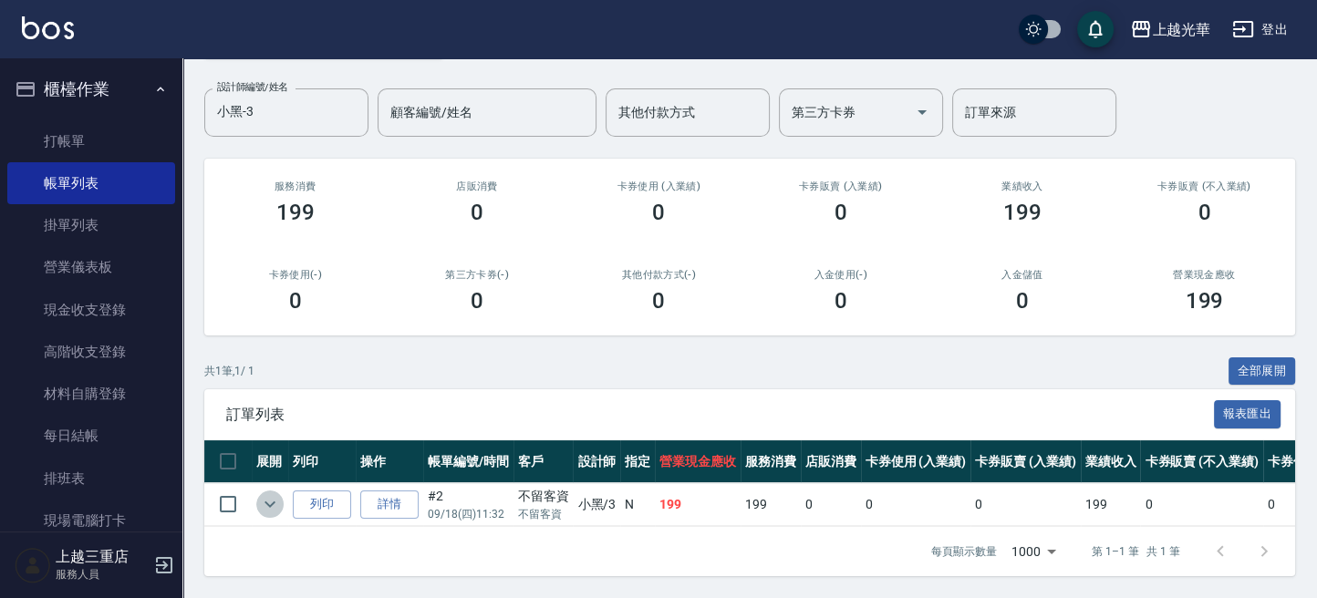
click at [276, 493] on icon "expand row" at bounding box center [270, 504] width 22 height 22
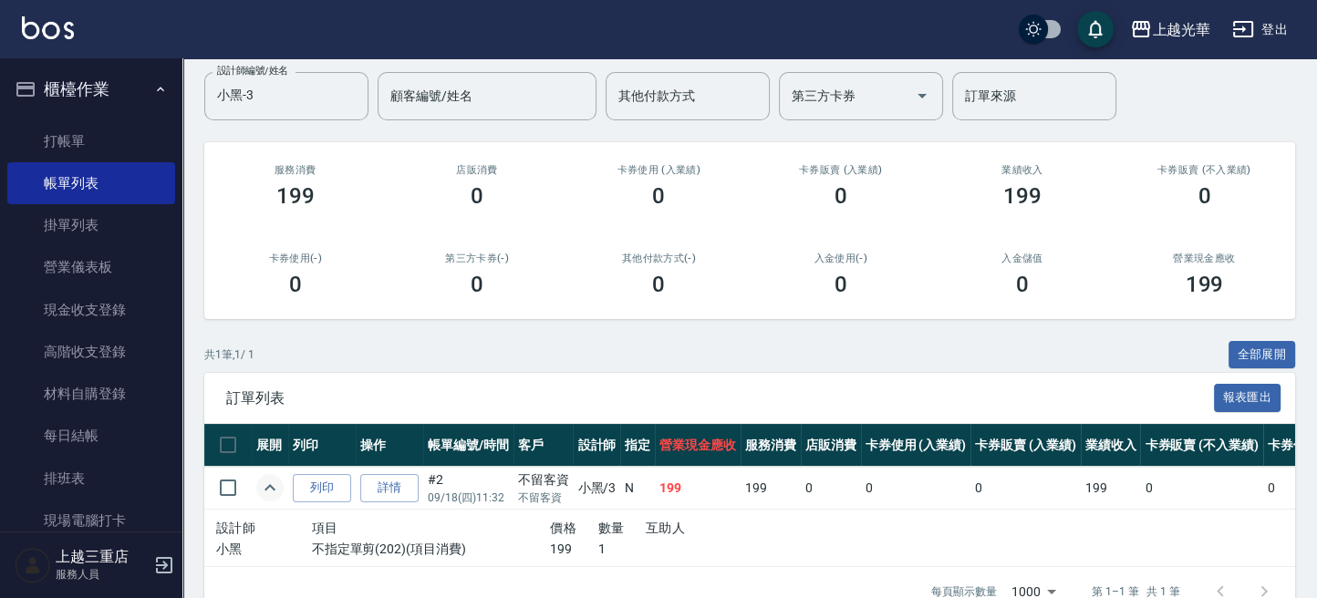
scroll to position [18, 0]
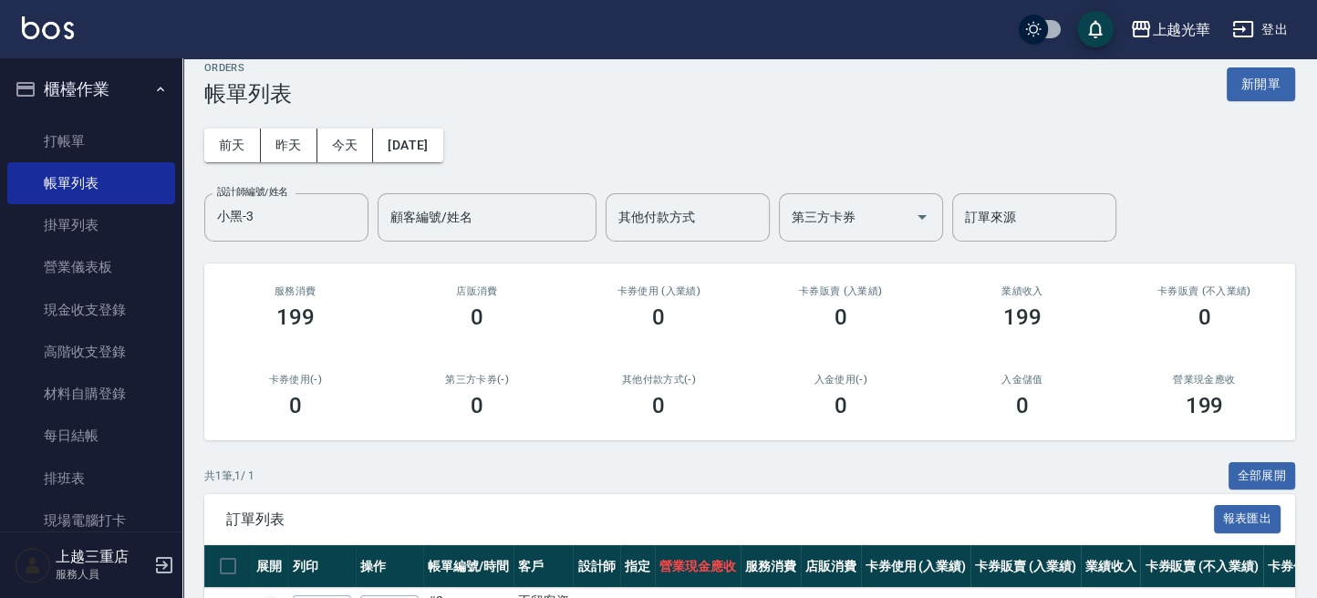
click at [292, 138] on button "昨天" at bounding box center [289, 146] width 57 height 34
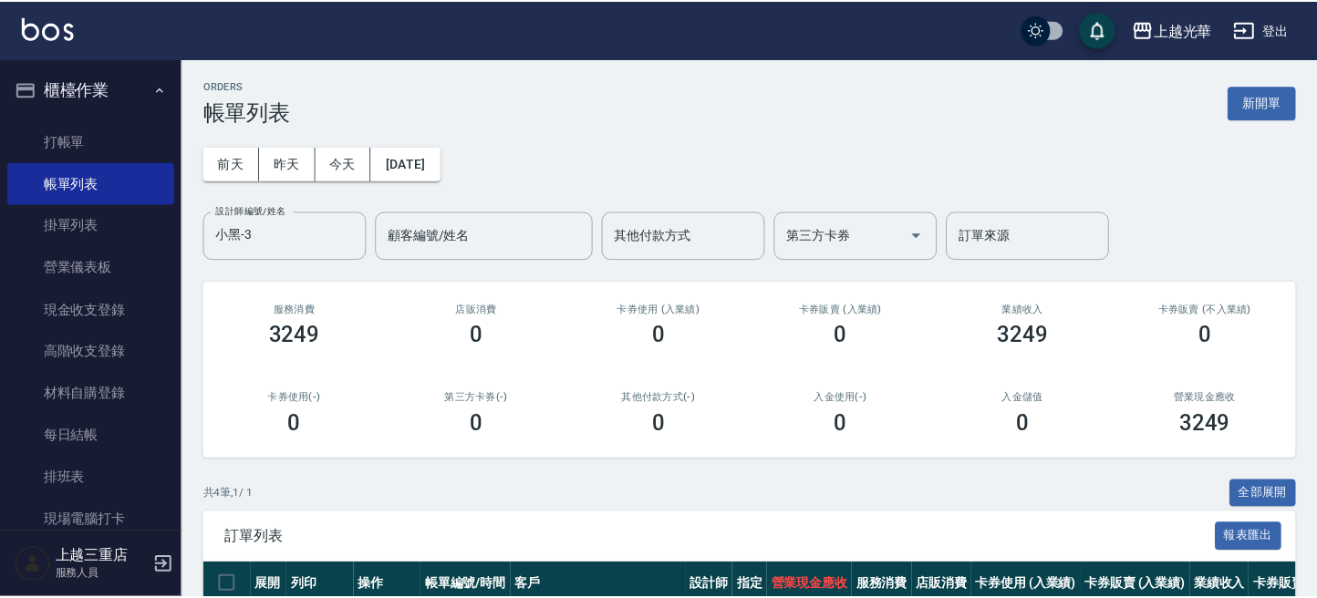
scroll to position [270, 0]
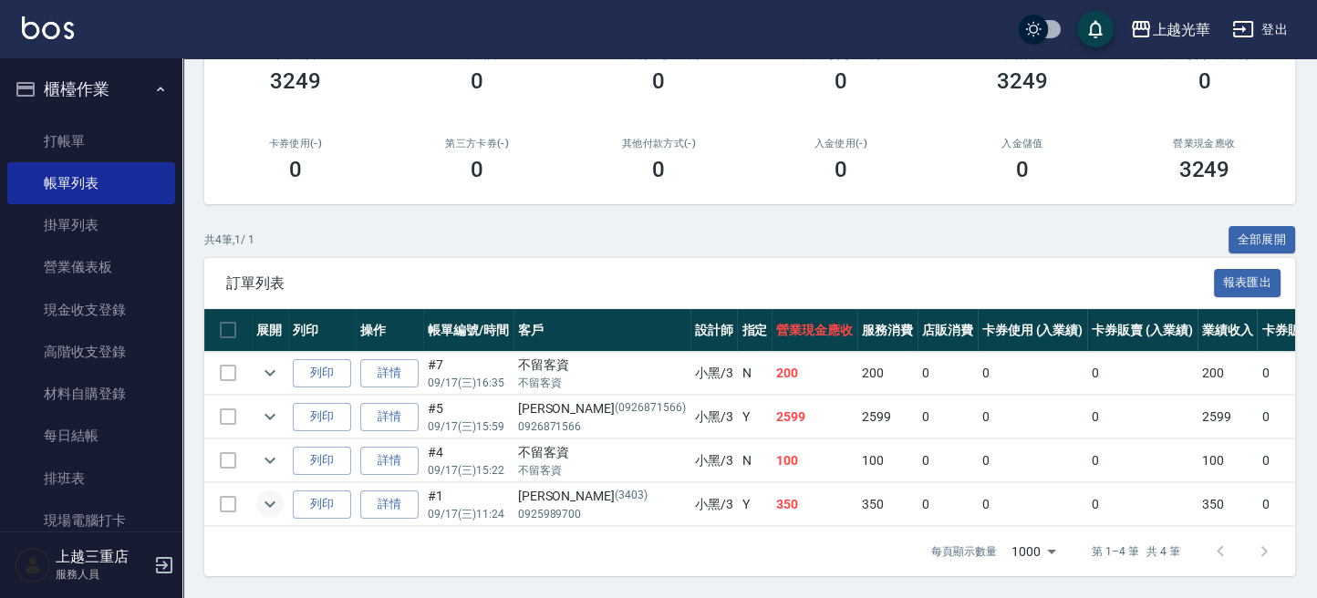
click at [265, 494] on icon "expand row" at bounding box center [270, 504] width 22 height 22
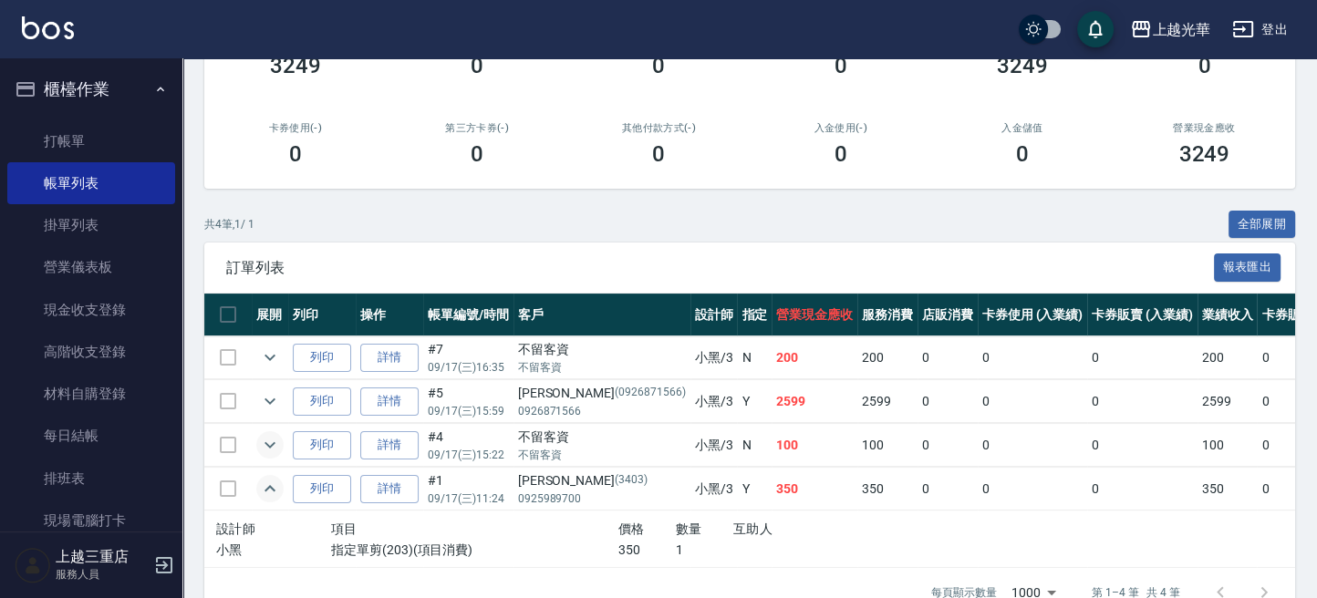
click at [280, 444] on icon "expand row" at bounding box center [270, 445] width 22 height 22
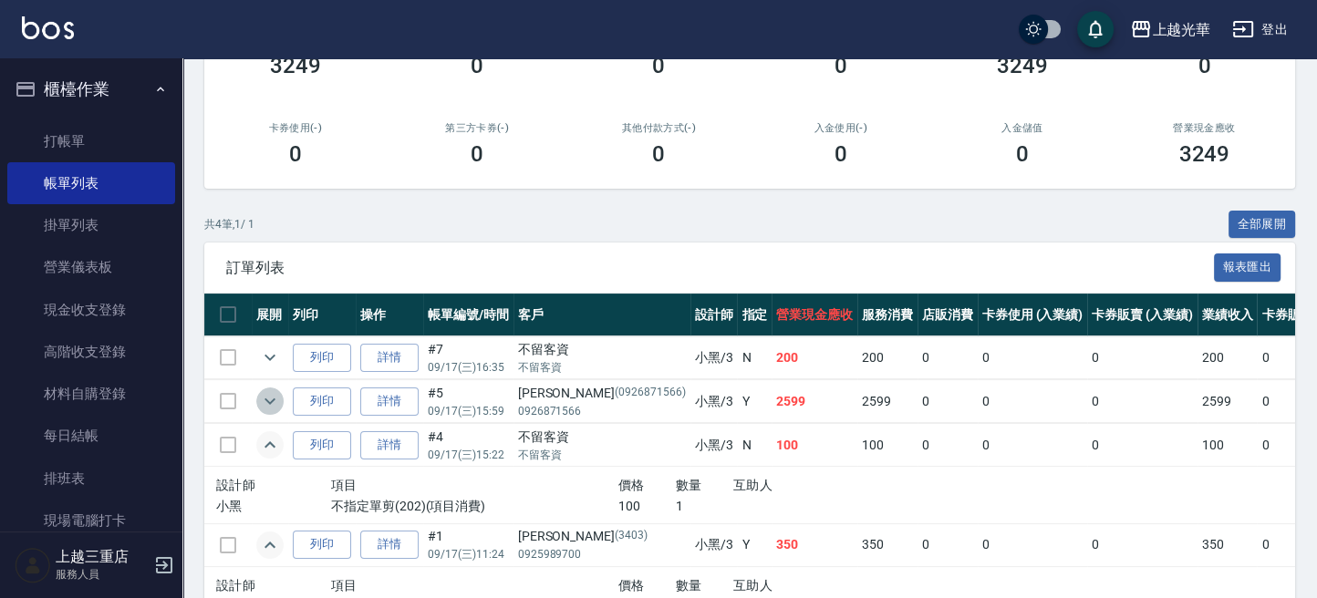
click at [280, 392] on icon "expand row" at bounding box center [270, 401] width 22 height 22
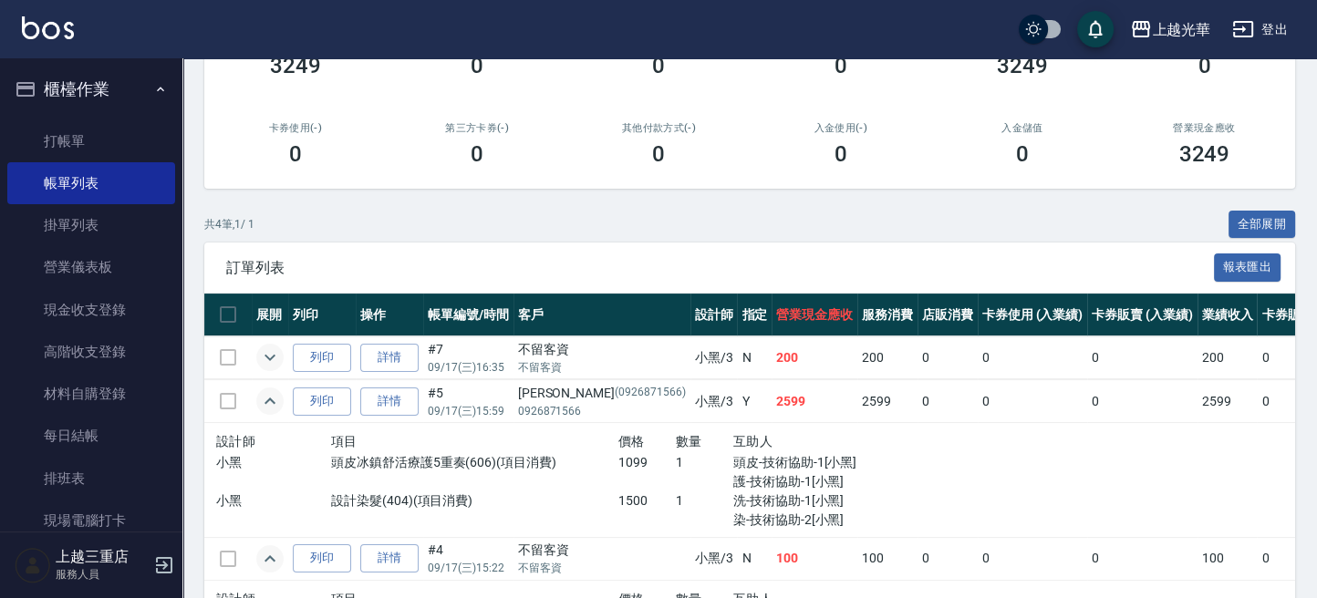
click at [267, 348] on icon "expand row" at bounding box center [270, 358] width 22 height 22
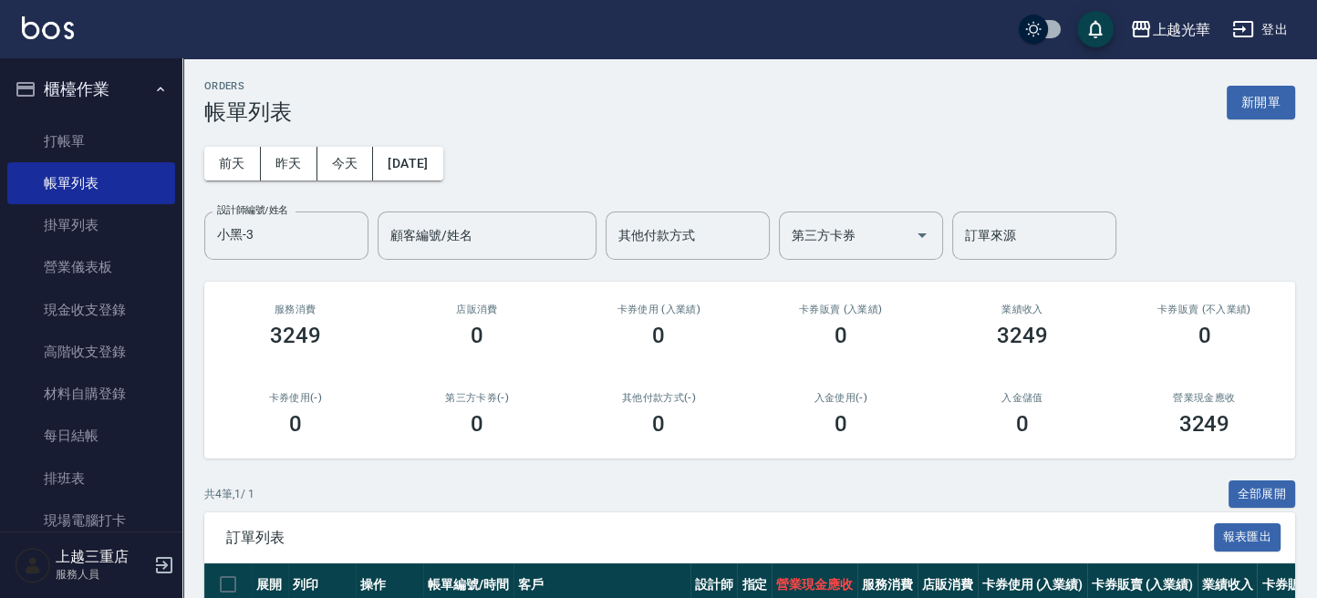
scroll to position [0, 0]
click at [345, 160] on button "今天" at bounding box center [345, 164] width 57 height 34
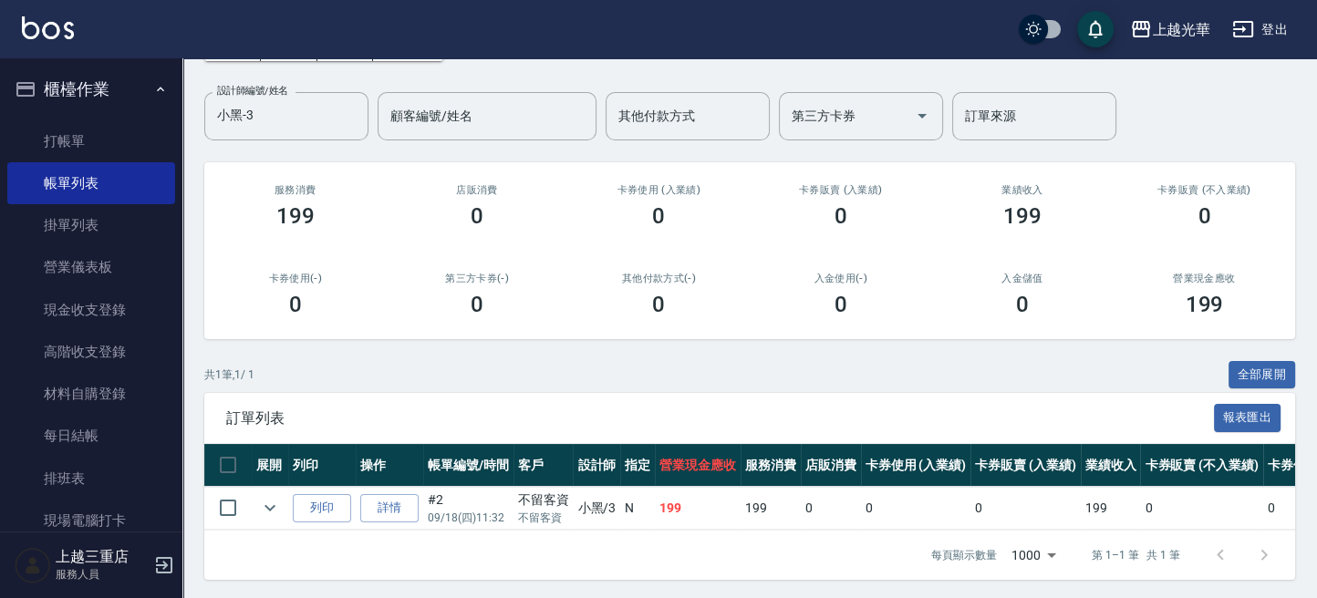
scroll to position [140, 0]
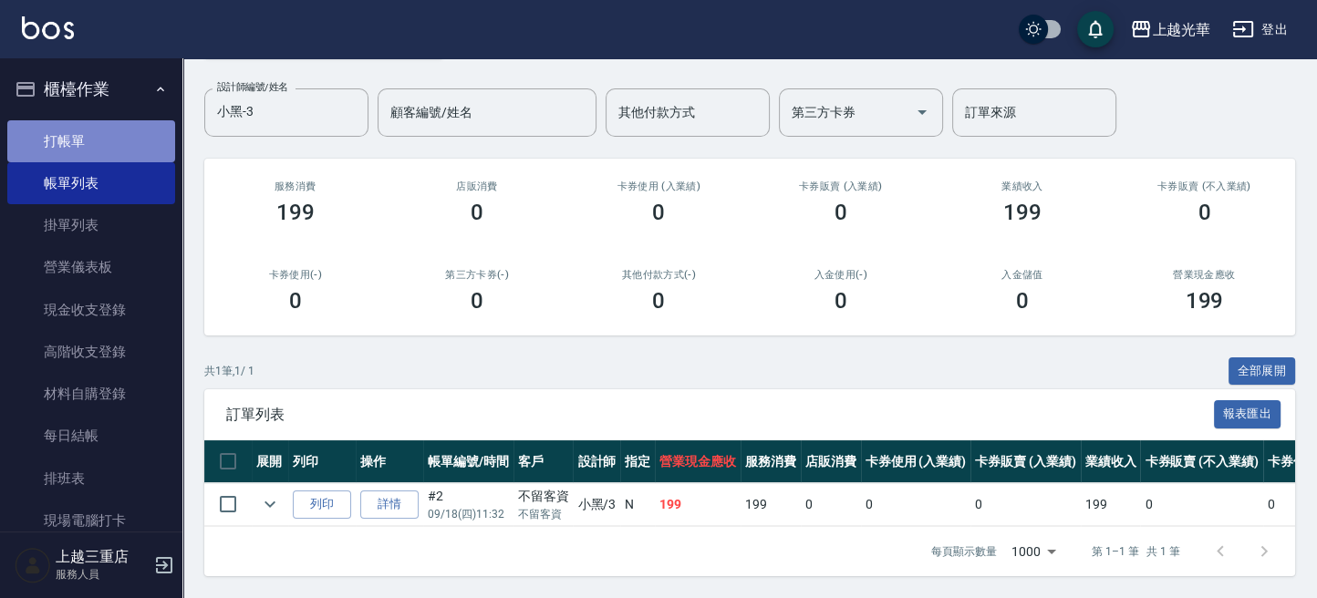
click at [101, 149] on link "打帳單" at bounding box center [91, 141] width 168 height 42
